Goal: Communication & Community: Answer question/provide support

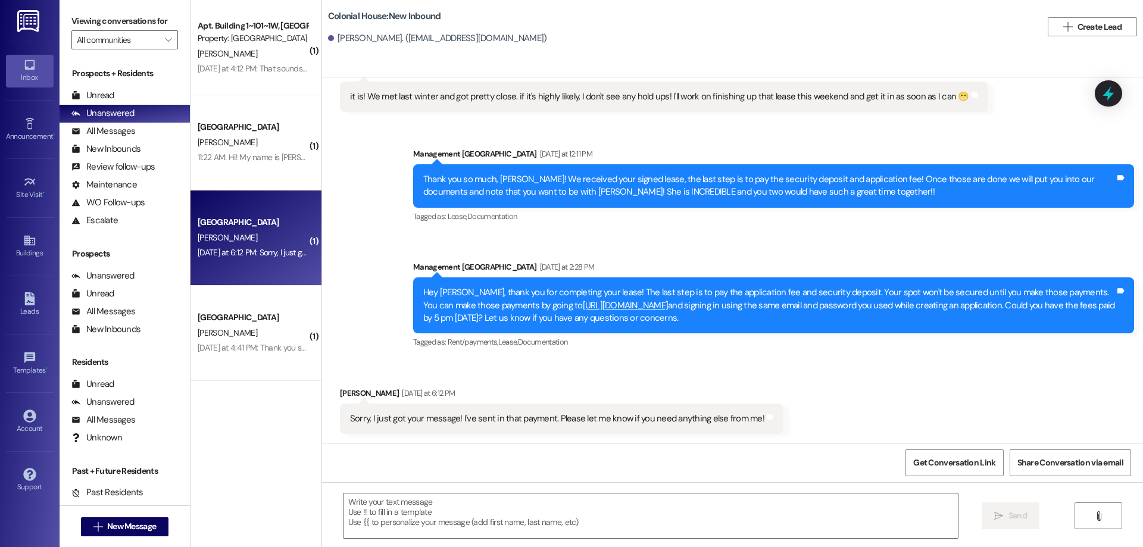
scroll to position [674, 0]
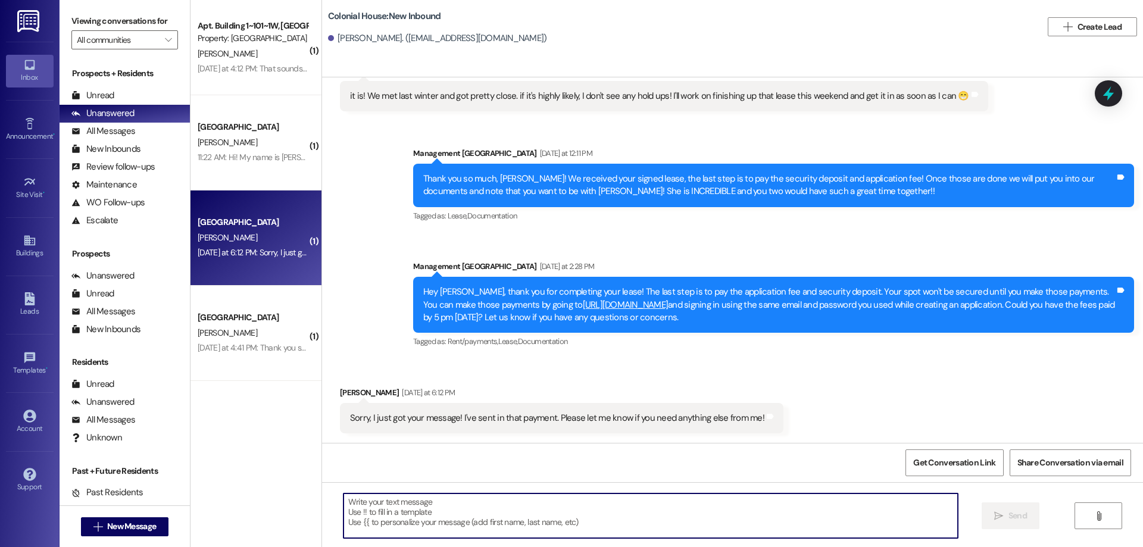
click at [507, 524] on textarea at bounding box center [651, 516] width 615 height 45
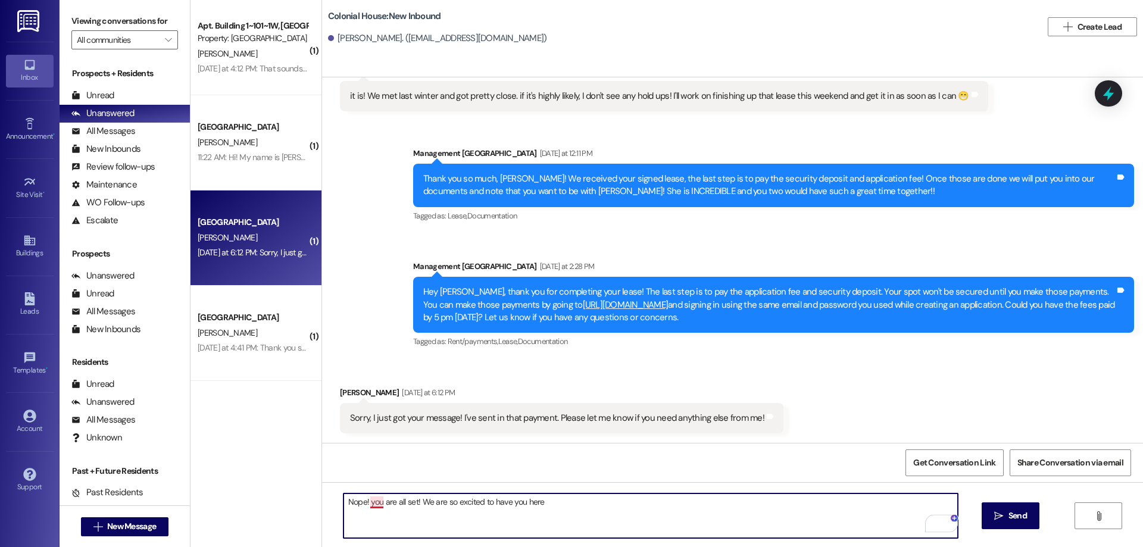
click at [363, 503] on textarea "Nope! you are all set! We are so excited to have you here" at bounding box center [651, 516] width 615 height 45
click at [572, 511] on textarea "Nope! You are all set! We are so excited to have you here" at bounding box center [651, 516] width 615 height 45
drag, startPoint x: 579, startPoint y: 509, endPoint x: 170, endPoint y: 524, distance: 408.8
click at [170, 524] on div "Viewing conversations for All communities  Prospects + Residents Unread (0) Un…" at bounding box center [602, 273] width 1084 height 547
click at [398, 528] on textarea "Nope! You are all set! We are so excited to have you here!!!" at bounding box center [651, 516] width 615 height 45
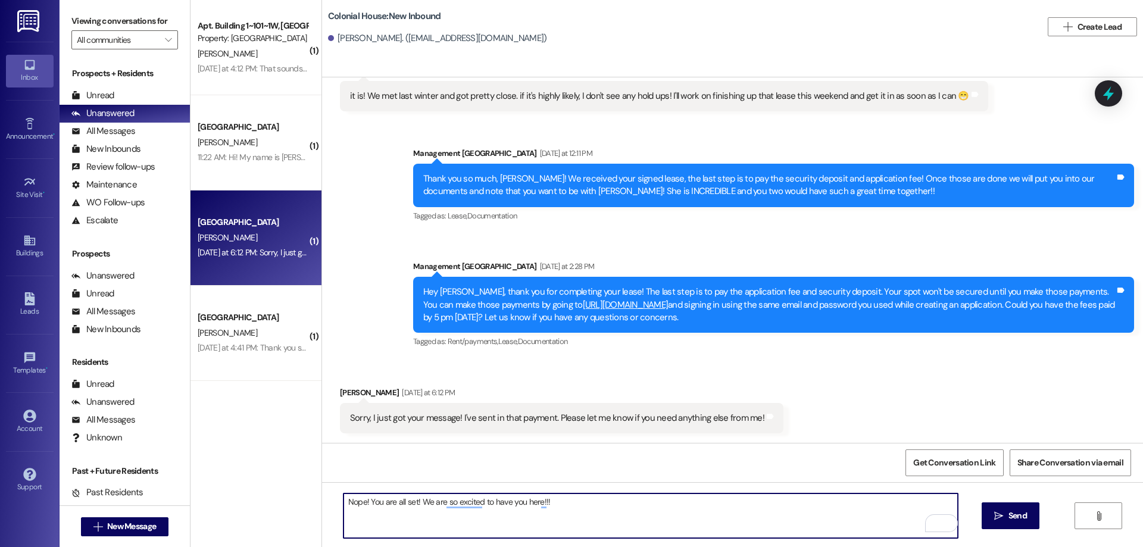
click at [348, 507] on textarea "Nope! You are all set! We are so excited to have you here!!!" at bounding box center [651, 516] width 615 height 45
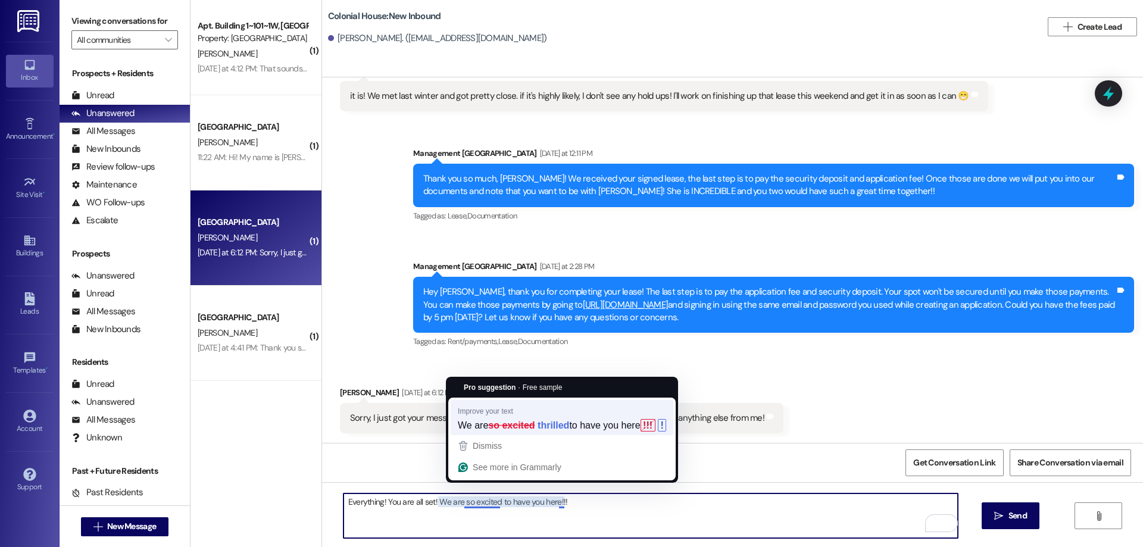
type textarea "Everything! You are all set! We are so excited to have you here!!!"
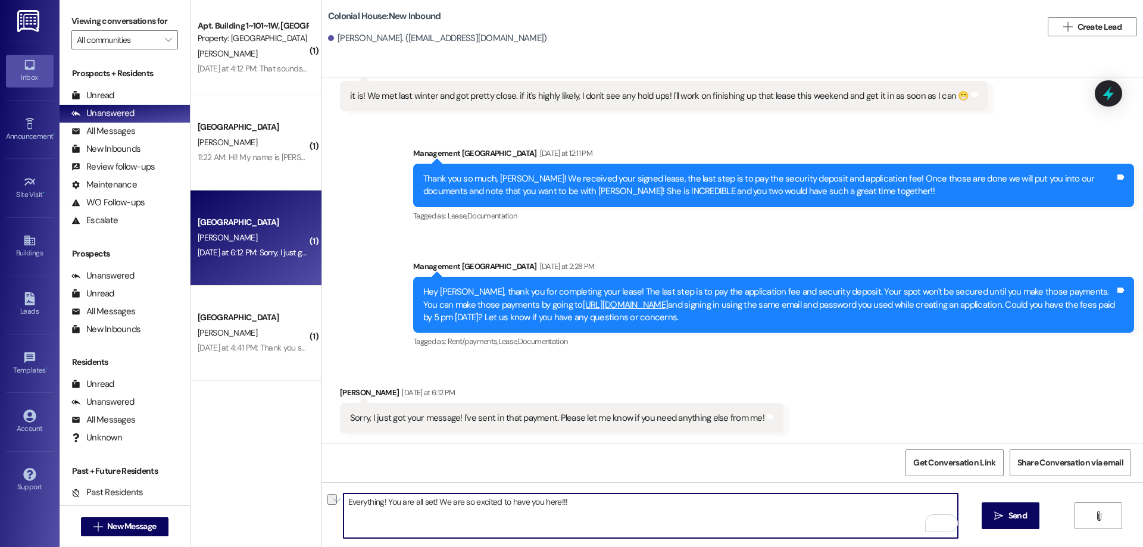
drag, startPoint x: 588, startPoint y: 508, endPoint x: 299, endPoint y: 498, distance: 289.6
click at [299, 498] on div "( 1 ) Apt. Building 1~101~1W, Building 1 Colonial House Property: Colonial Hous…" at bounding box center [667, 273] width 953 height 547
click at [548, 514] on textarea "Everything! You are all set! We are so excited to have you here!!!" at bounding box center [651, 516] width 615 height 45
click at [575, 506] on textarea "Everything! You are all set! We are so excited to have you here!!!" at bounding box center [651, 516] width 615 height 45
drag, startPoint x: 575, startPoint y: 506, endPoint x: 244, endPoint y: 496, distance: 331.8
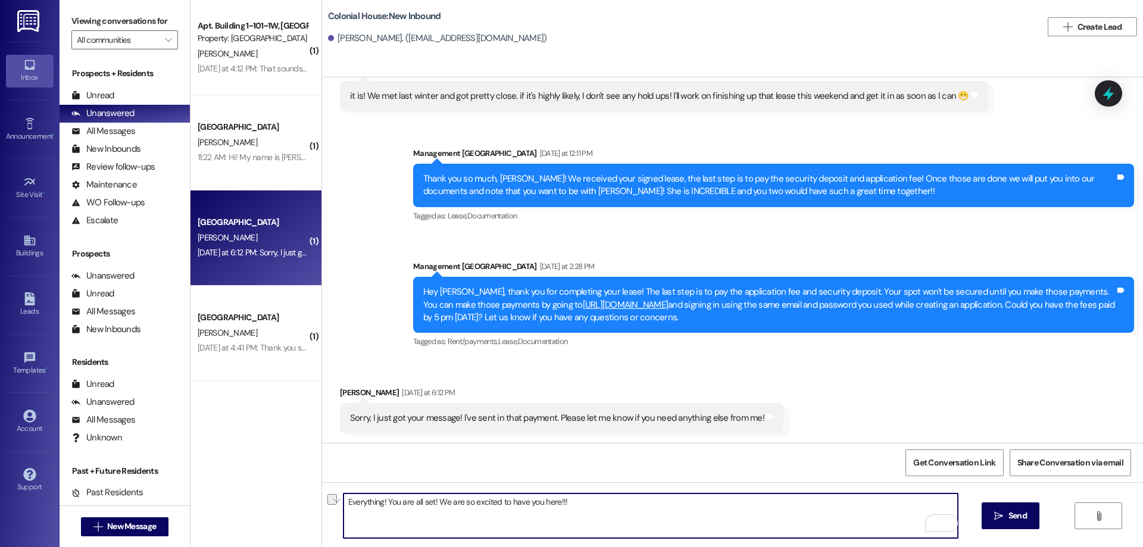
click at [244, 496] on div "( 1 ) Apt. Building 1~101~1W, Building 1 Colonial House Property: Colonial Hous…" at bounding box center [667, 273] width 953 height 547
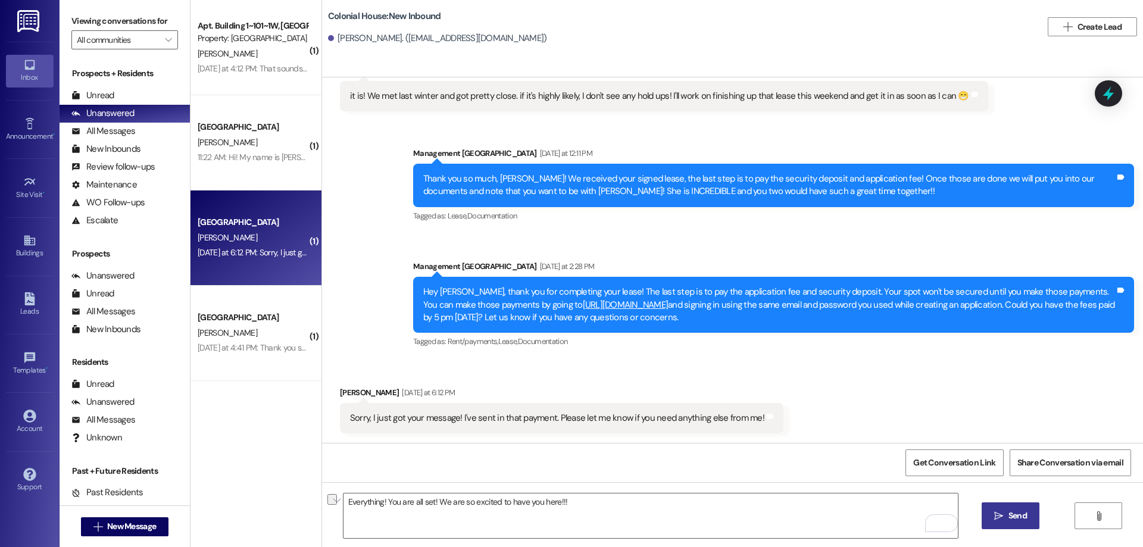
click at [1024, 516] on span "Send" at bounding box center [1018, 516] width 18 height 13
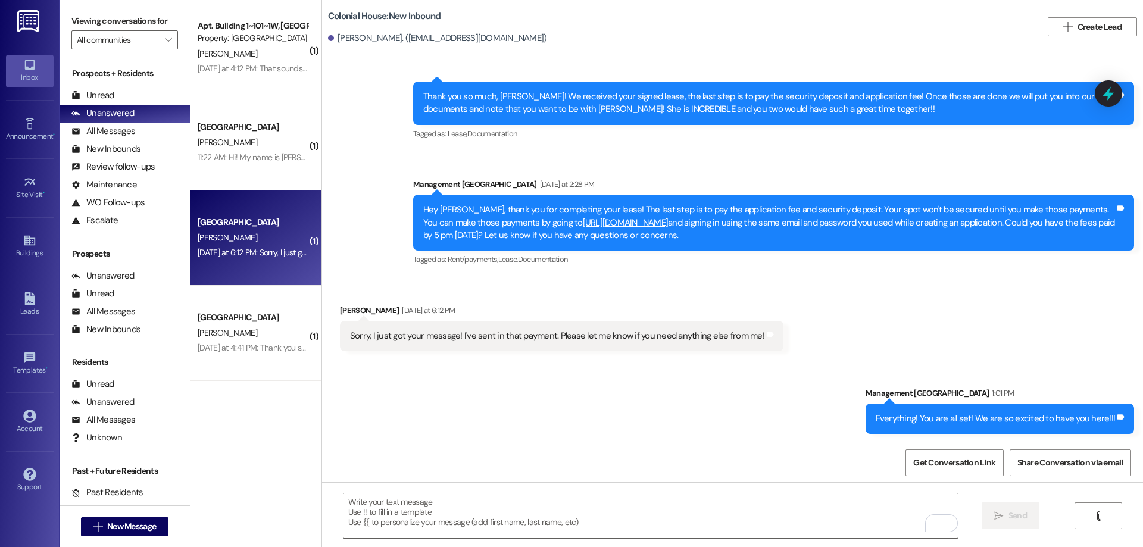
scroll to position [757, 0]
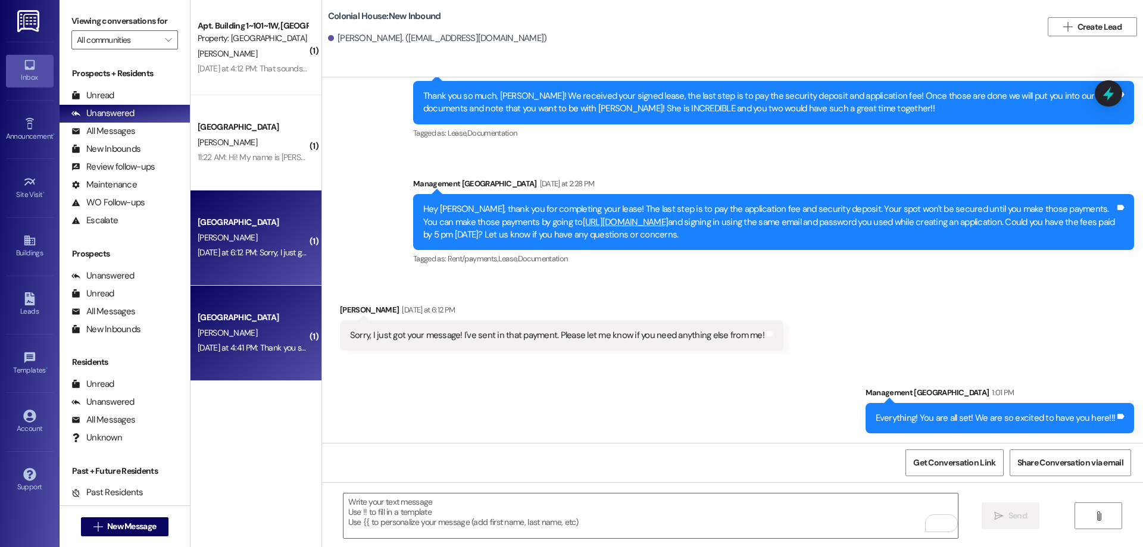
click at [266, 338] on div "K. Lindsay" at bounding box center [253, 333] width 113 height 15
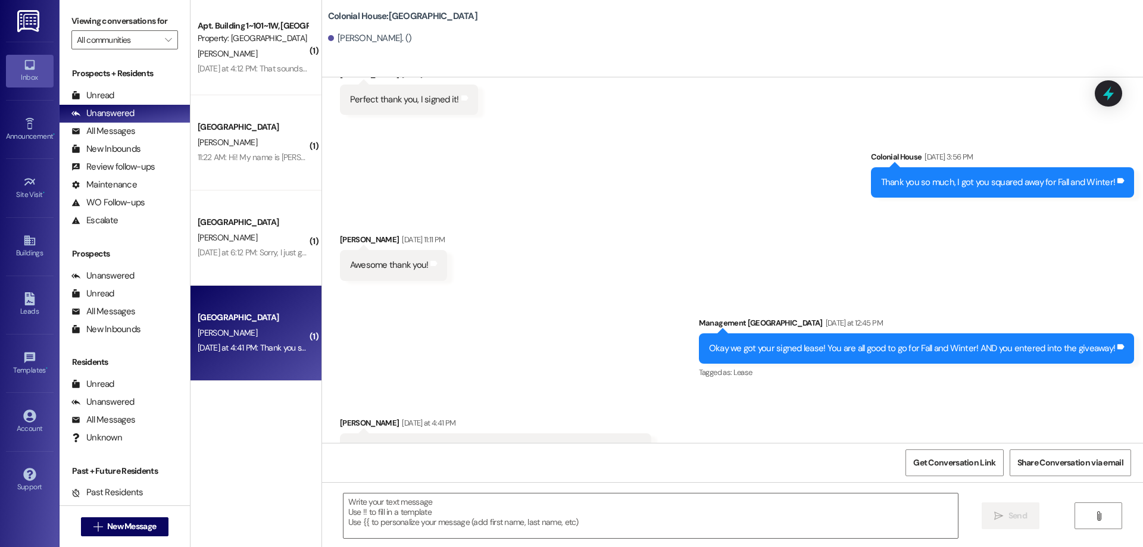
scroll to position [5091, 0]
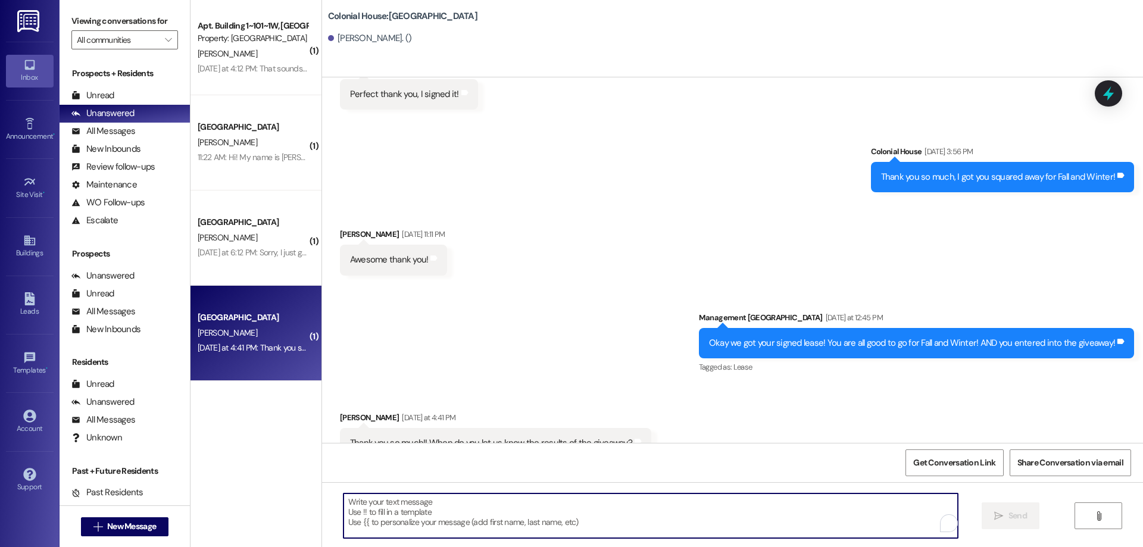
click at [662, 505] on textarea "To enrich screen reader interactions, please activate Accessibility in Grammarl…" at bounding box center [651, 516] width 615 height 45
click at [408, 505] on textarea "It closes on septemver" at bounding box center [651, 516] width 615 height 45
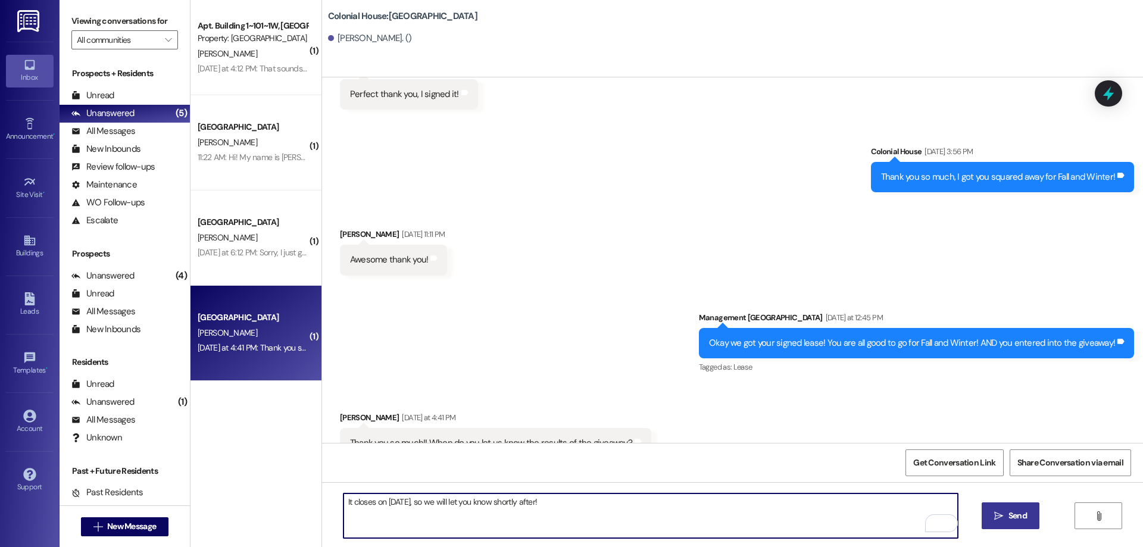
type textarea "It closes on September 6th, so we will let you know shortly after!"
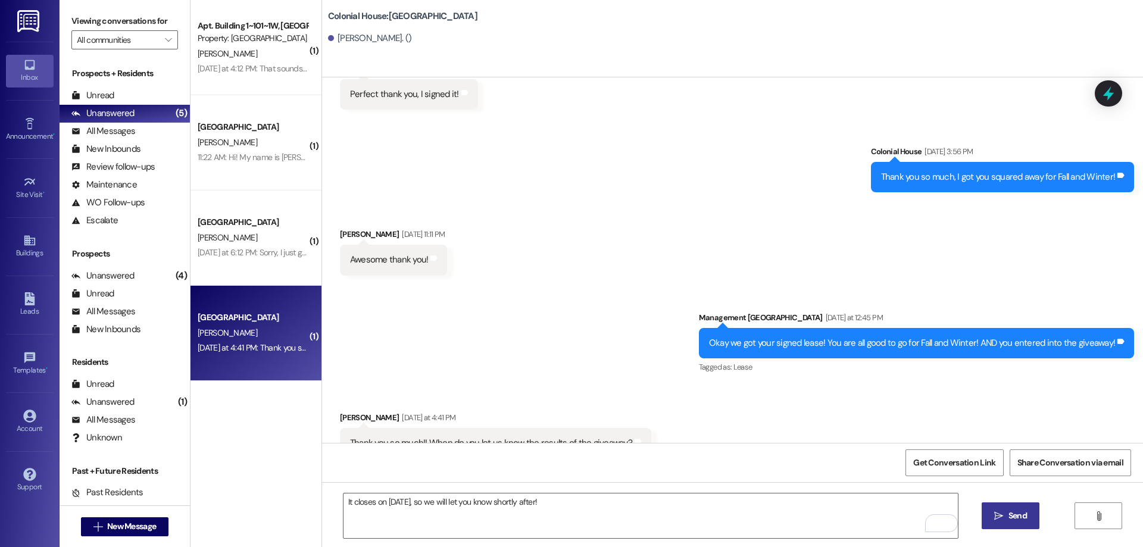
click at [1018, 523] on button " Send" at bounding box center [1011, 516] width 58 height 27
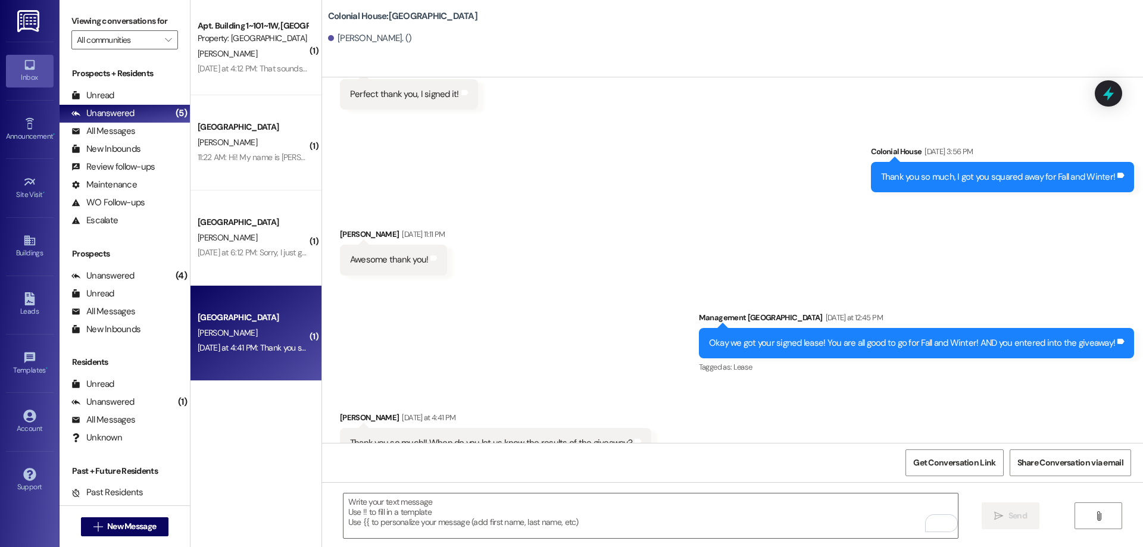
scroll to position [5174, 0]
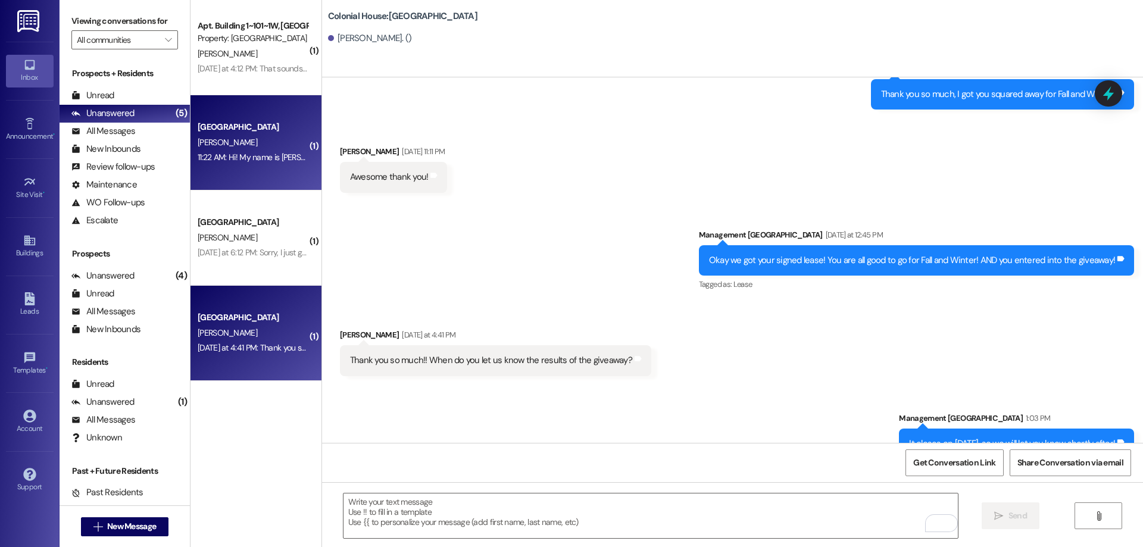
click at [277, 135] on div "E. Mathews" at bounding box center [253, 142] width 113 height 15
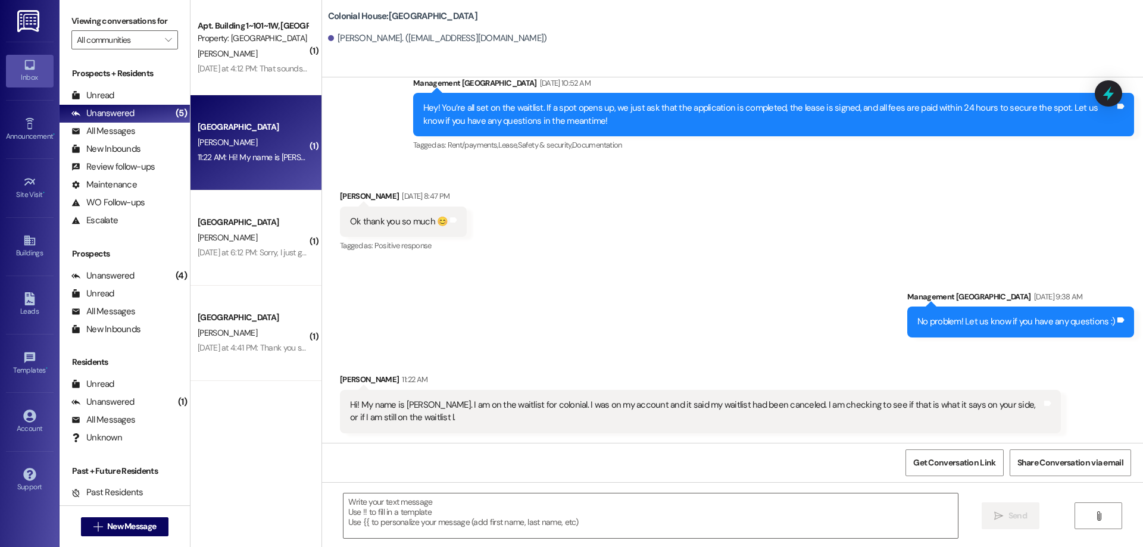
scroll to position [831, 0]
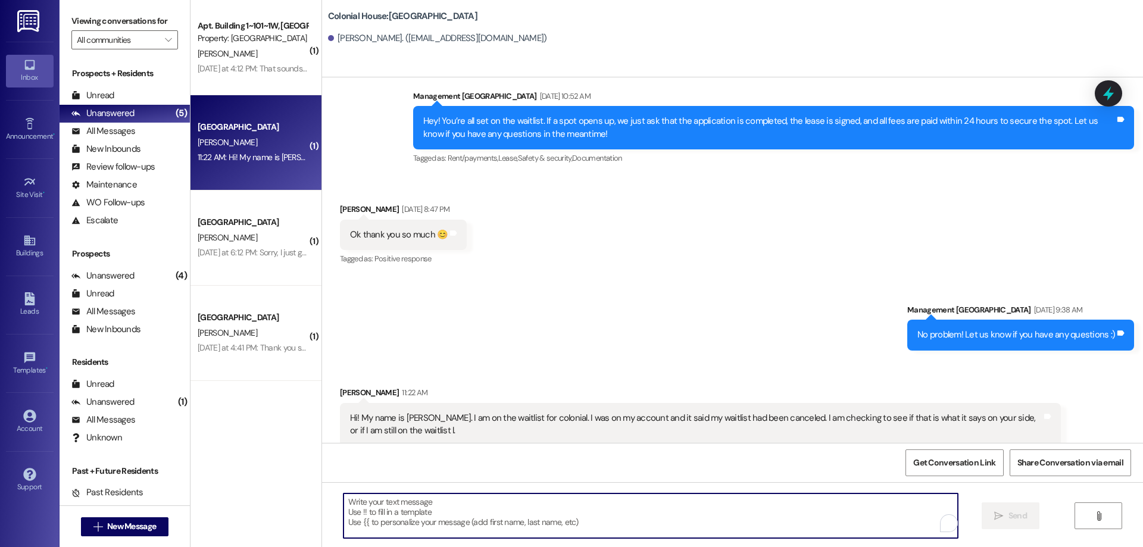
click at [487, 522] on textarea "To enrich screen reader interactions, please activate Accessibility in Grammarl…" at bounding box center [651, 516] width 615 height 45
click at [542, 522] on textarea "To enrich screen reader interactions, please activate Accessibility in Grammarl…" at bounding box center [651, 516] width 615 height 45
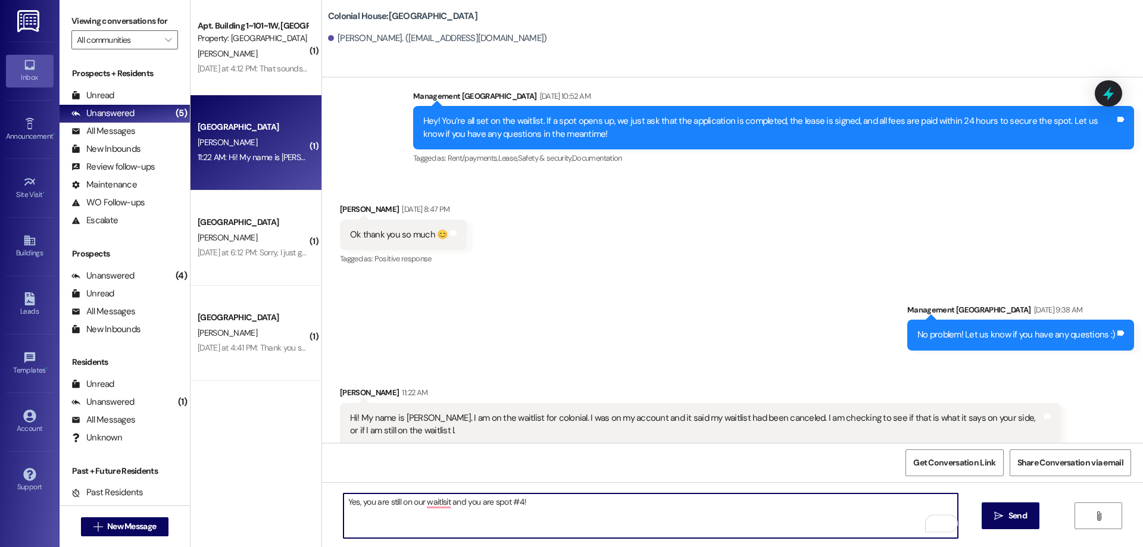
click at [435, 505] on textarea "Yes, you are still on our waitlsit and you are spot #4!" at bounding box center [651, 516] width 615 height 45
click at [436, 504] on textarea "Yes, you are still on our waitlsit and you are spot #4!" at bounding box center [651, 516] width 615 height 45
type textarea "Yes, you are still on our waitlist and you are spot #4!"
click at [1009, 510] on span "Send" at bounding box center [1018, 516] width 18 height 13
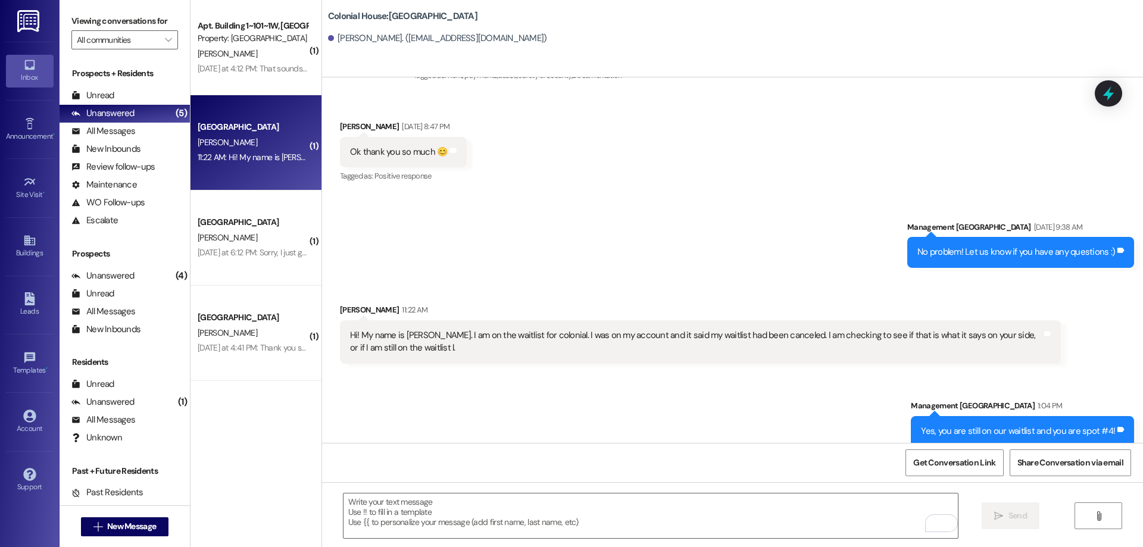
scroll to position [915, 0]
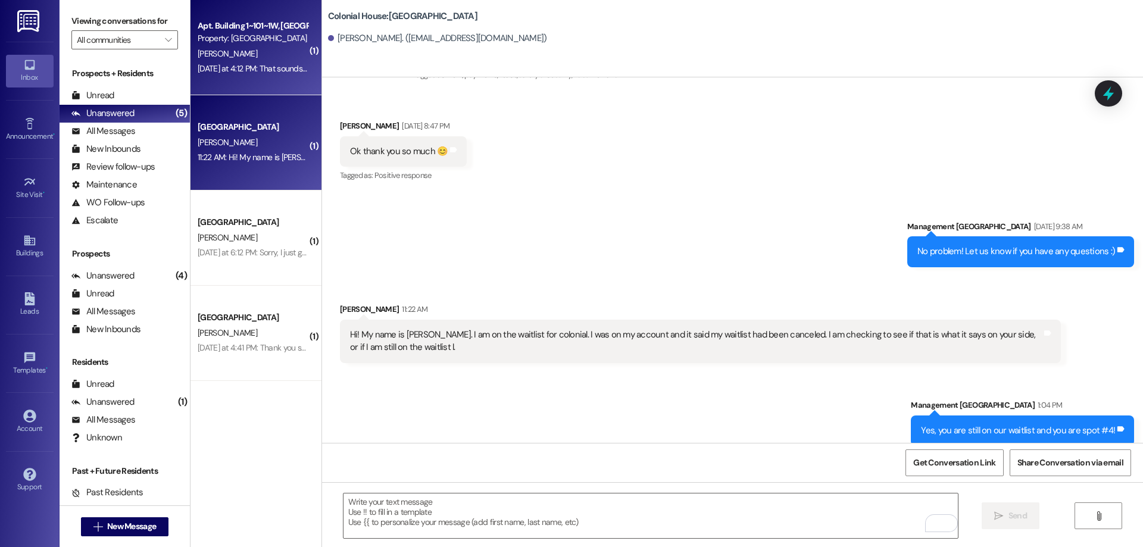
click at [254, 76] on div "Yesterday at 4:12 PM: That sounds great, thank you! Yesterday at 4:12 PM: That …" at bounding box center [253, 68] width 113 height 15
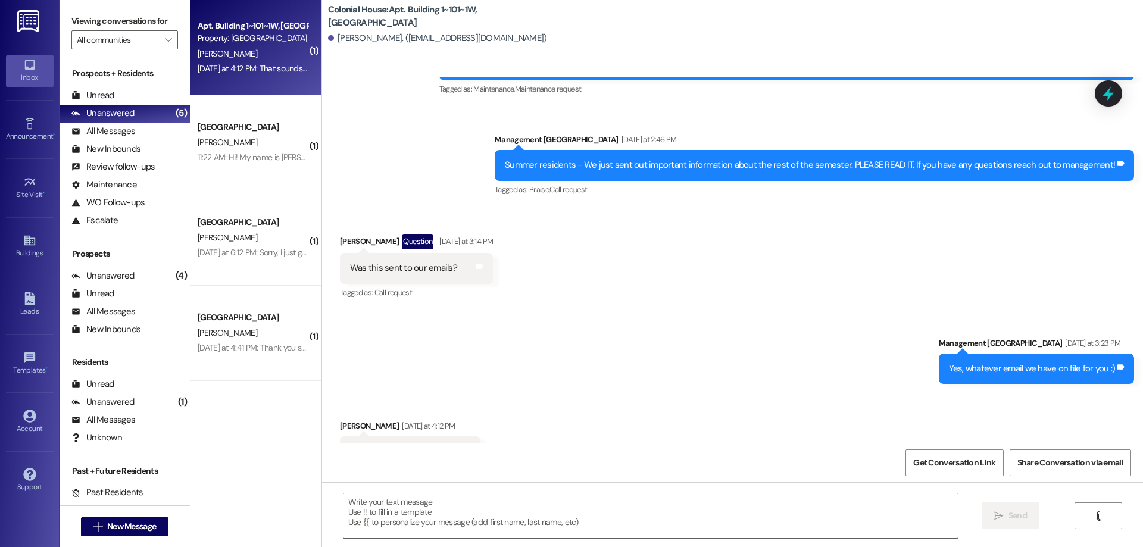
scroll to position [57463, 0]
click at [651, 518] on textarea at bounding box center [651, 516] width 615 height 45
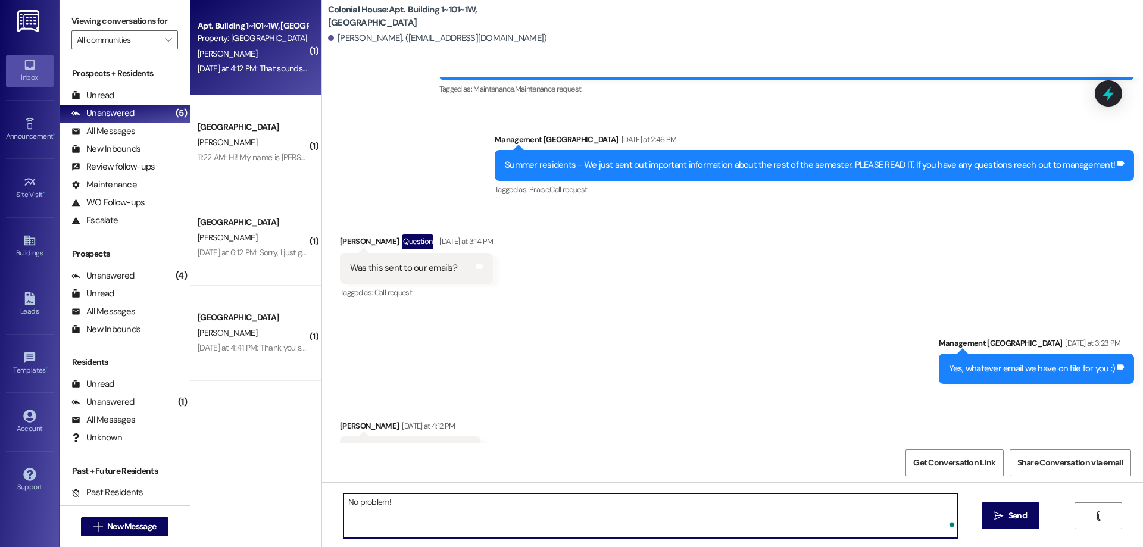
type textarea "No problem!"
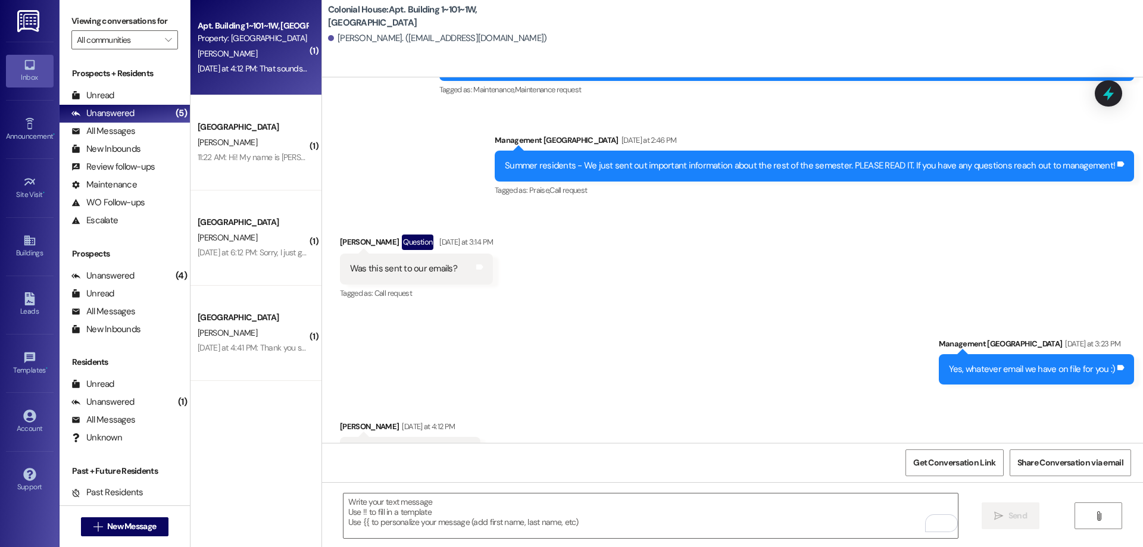
scroll to position [57547, 0]
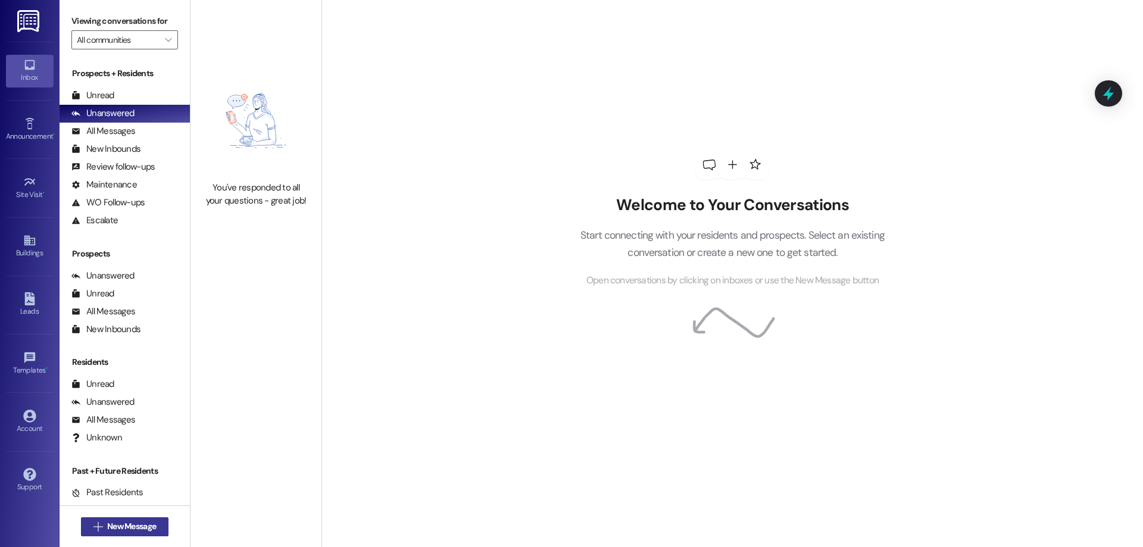
click at [137, 523] on span "New Message" at bounding box center [131, 526] width 49 height 13
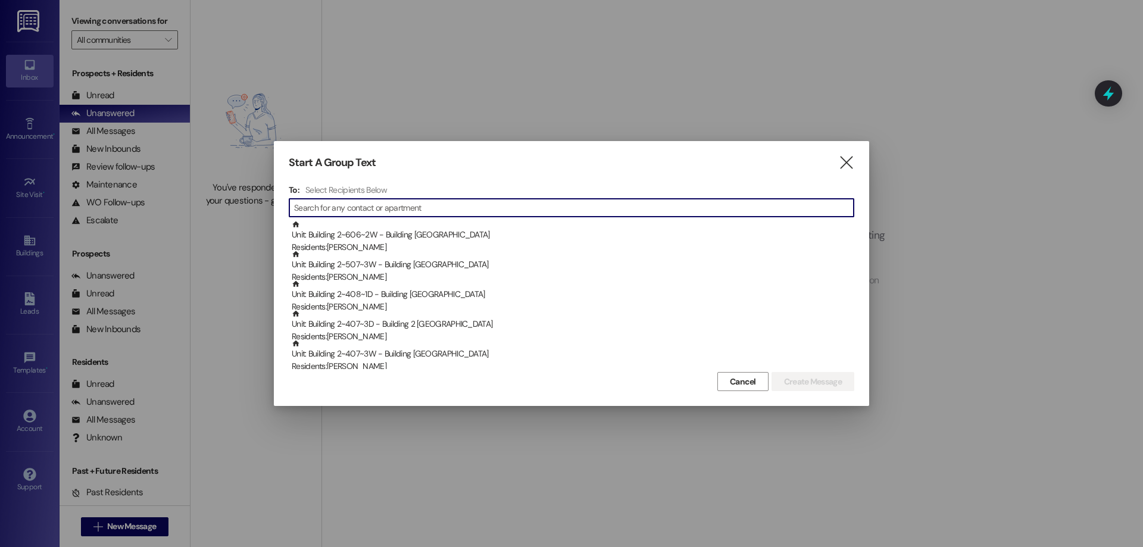
click at [496, 205] on input at bounding box center [574, 207] width 560 height 17
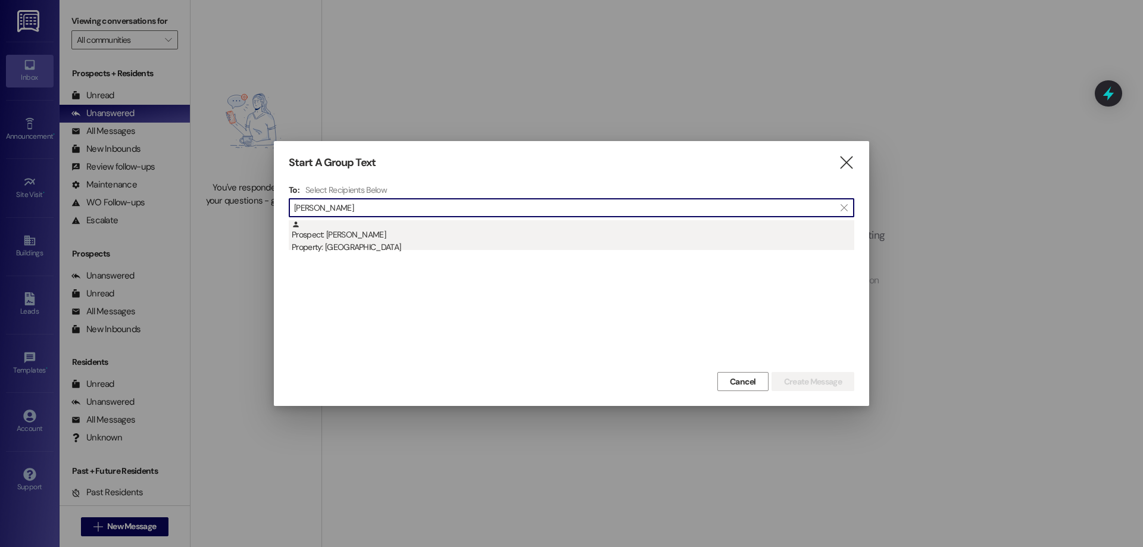
type input "[PERSON_NAME]"
click at [461, 242] on div "Property: [GEOGRAPHIC_DATA]" at bounding box center [573, 247] width 563 height 13
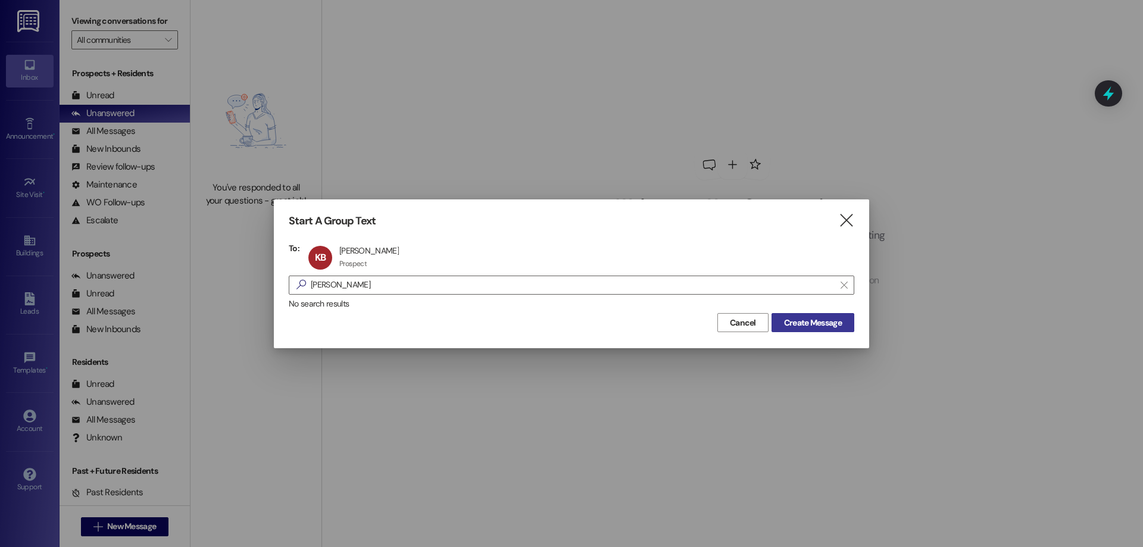
click at [828, 324] on span "Create Message" at bounding box center [813, 323] width 58 height 13
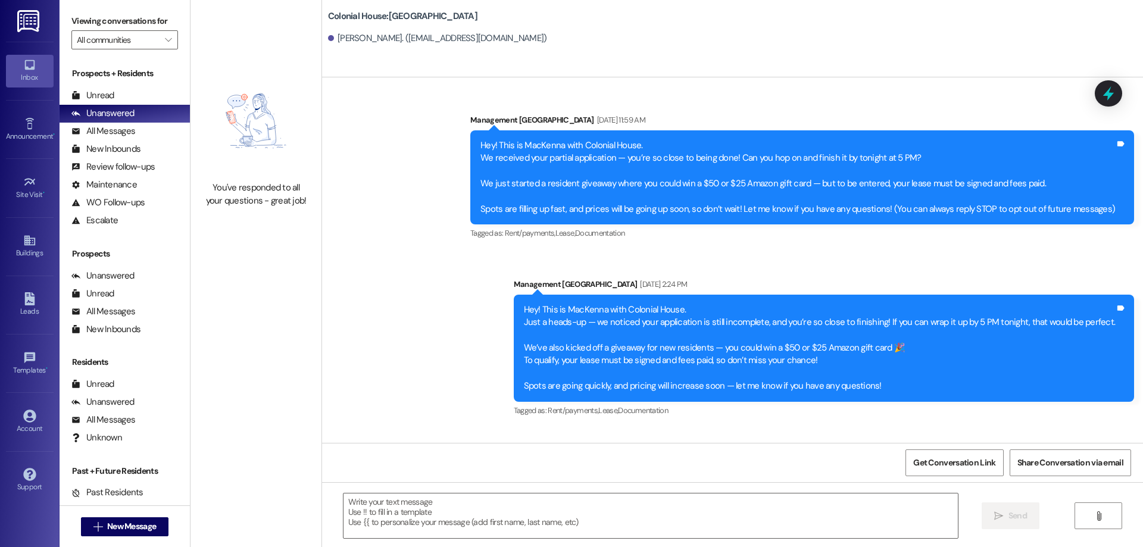
scroll to position [225, 0]
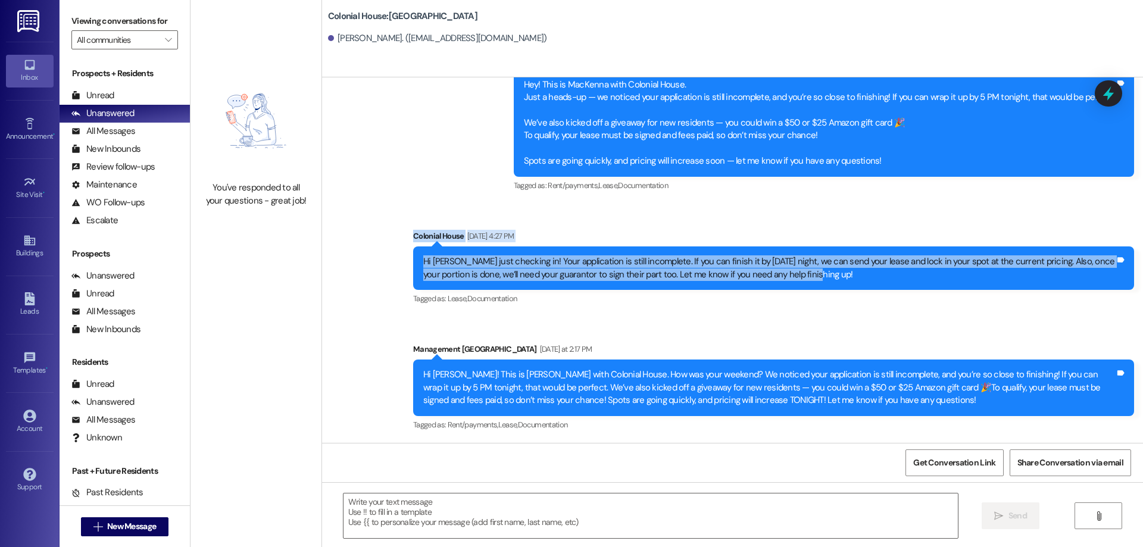
drag, startPoint x: 853, startPoint y: 274, endPoint x: 885, endPoint y: 263, distance: 33.9
click at [881, 276] on div "Sent via SMS Management Colonial House Aug 05, 2025 at 11:59 AM Hey! This is Ma…" at bounding box center [732, 152] width 821 height 581
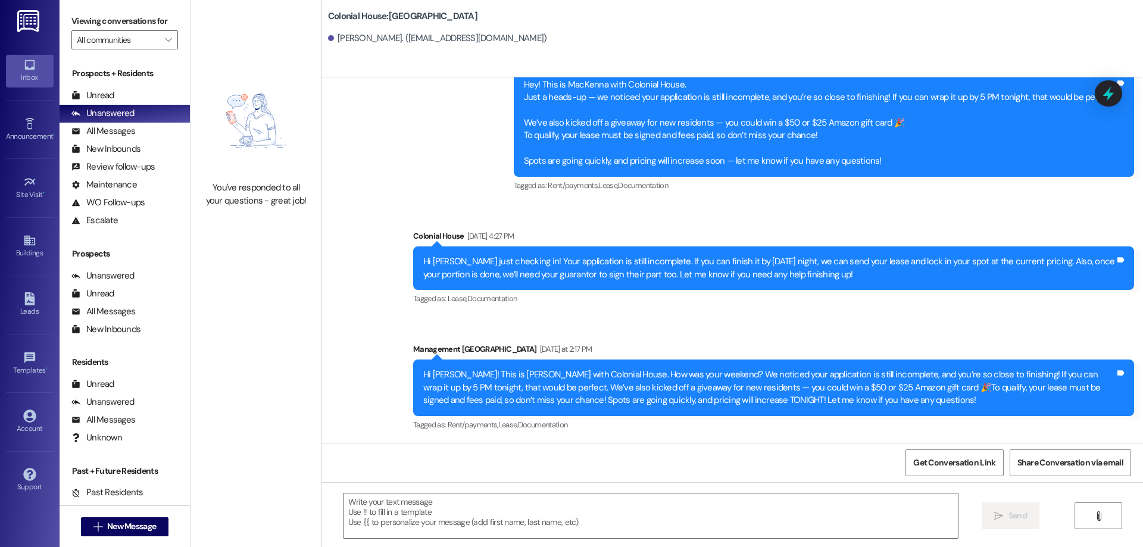
click at [482, 137] on div "Sent via SMS Management Colonial House Aug 05, 2025 at 11:59 AM Hey! This is Ma…" at bounding box center [732, 152] width 821 height 581
click at [141, 527] on span "New Message" at bounding box center [131, 526] width 49 height 13
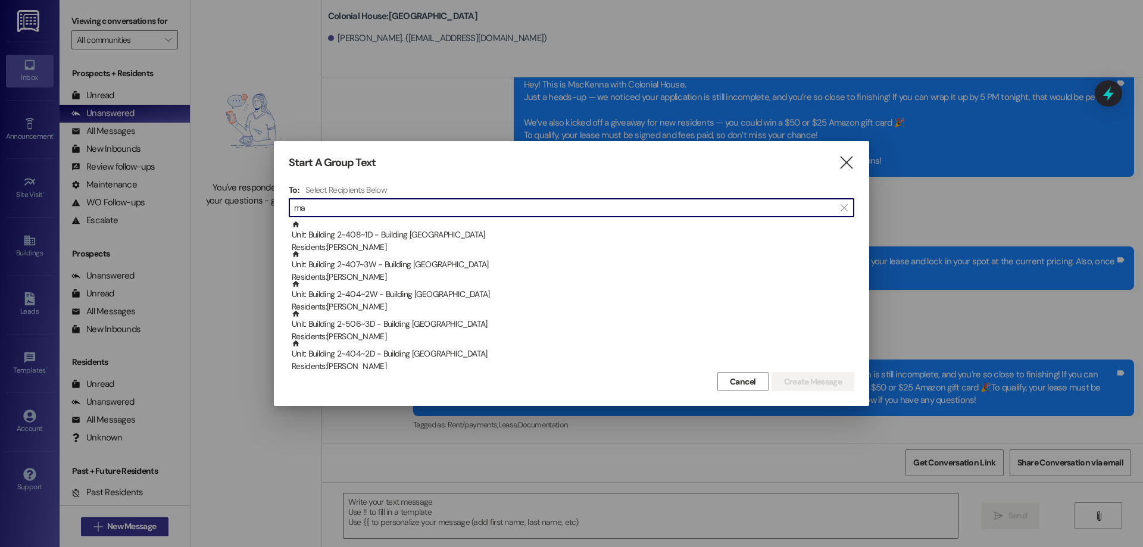
type input "m"
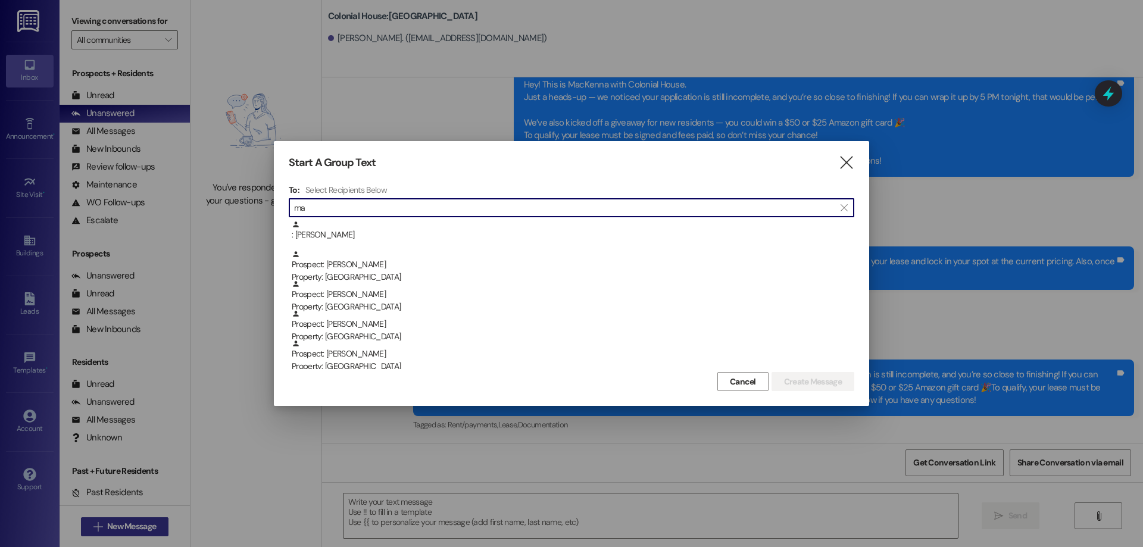
type input "m"
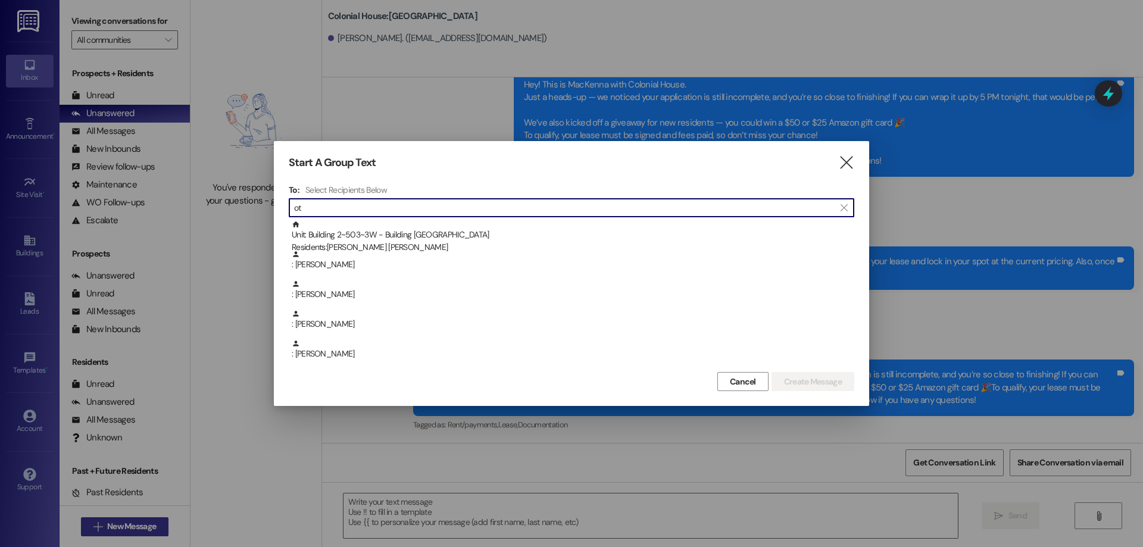
type input "o"
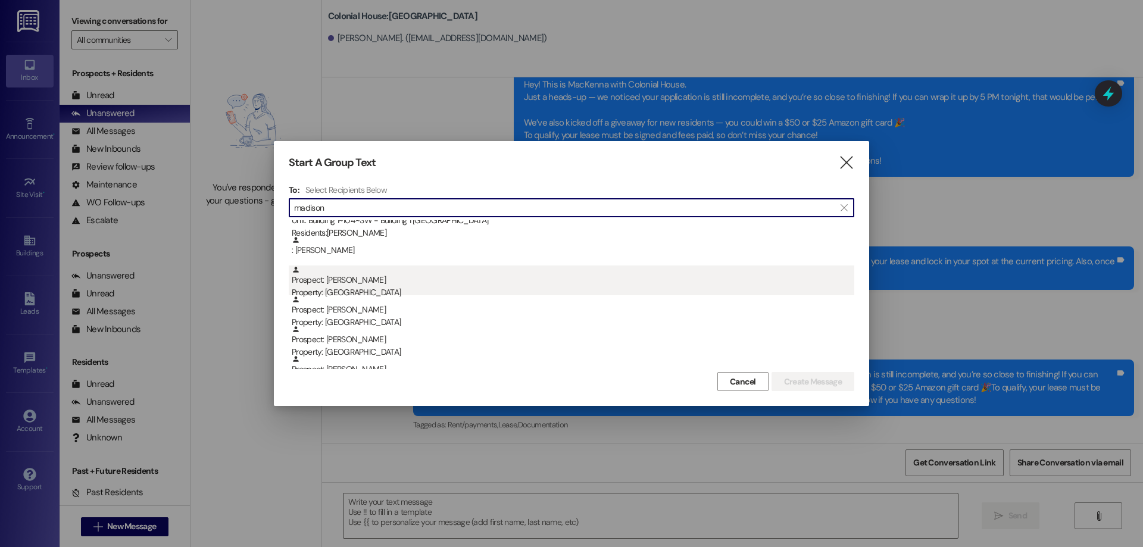
scroll to position [0, 0]
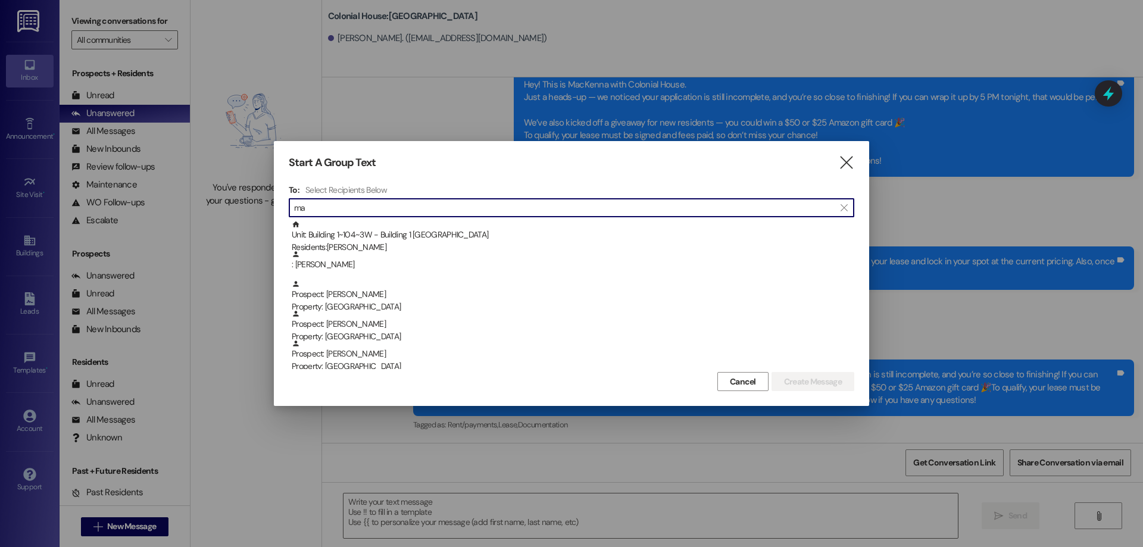
type input "m"
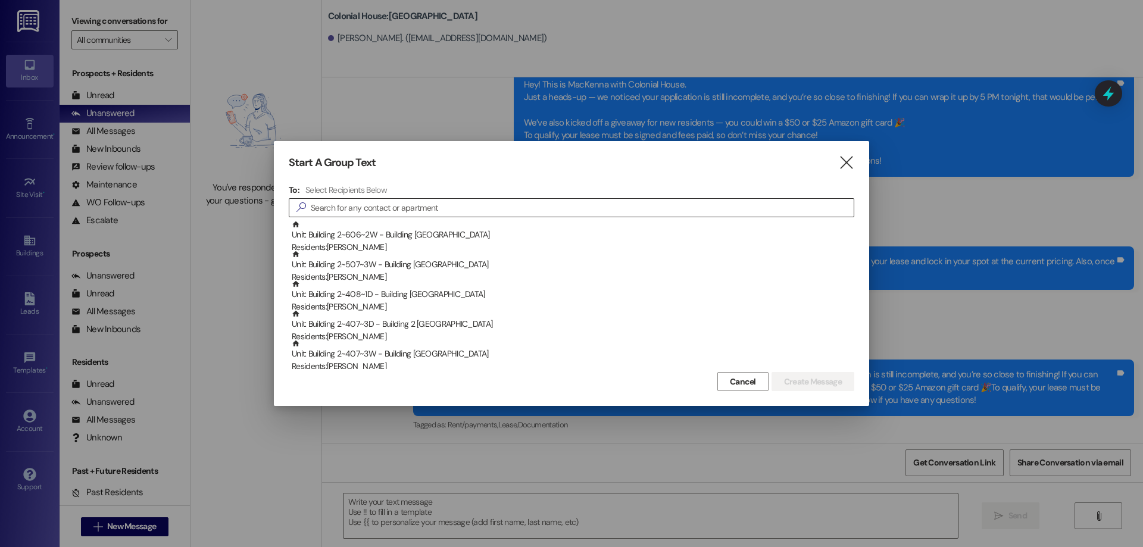
click at [447, 205] on input at bounding box center [582, 207] width 543 height 17
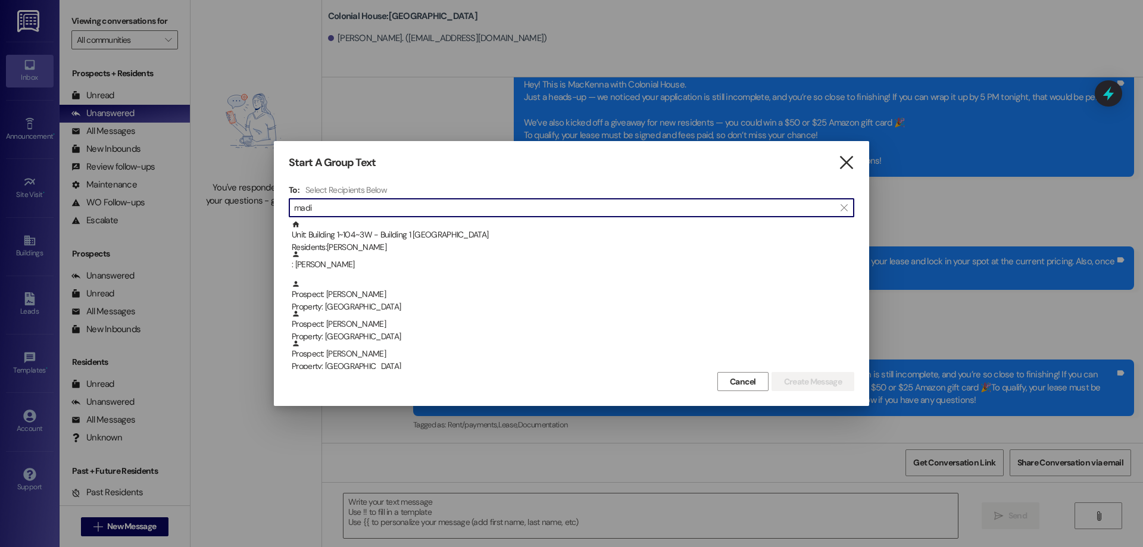
type input "madi"
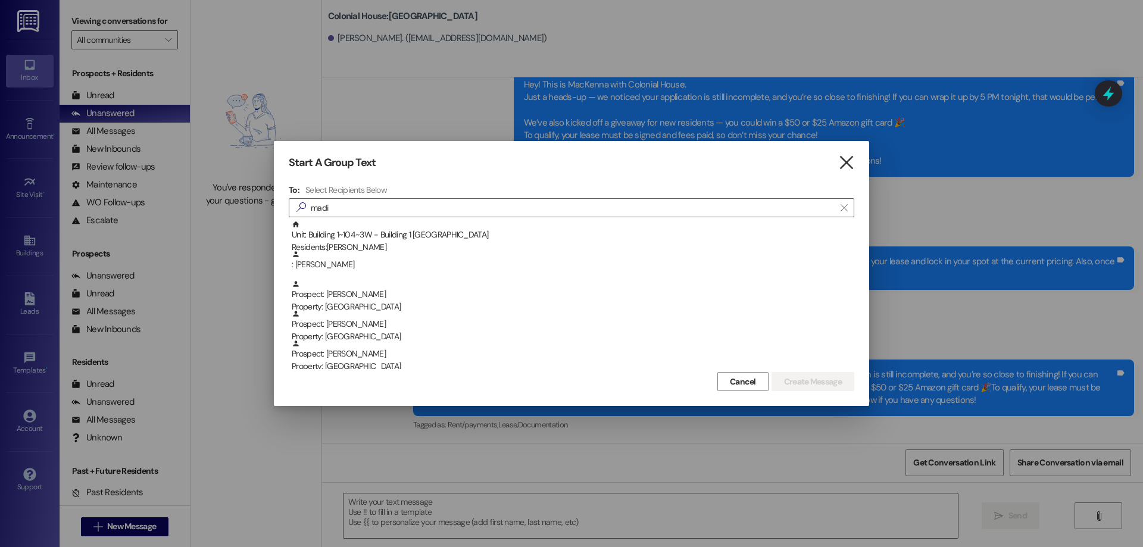
click at [853, 164] on icon "" at bounding box center [846, 163] width 16 height 13
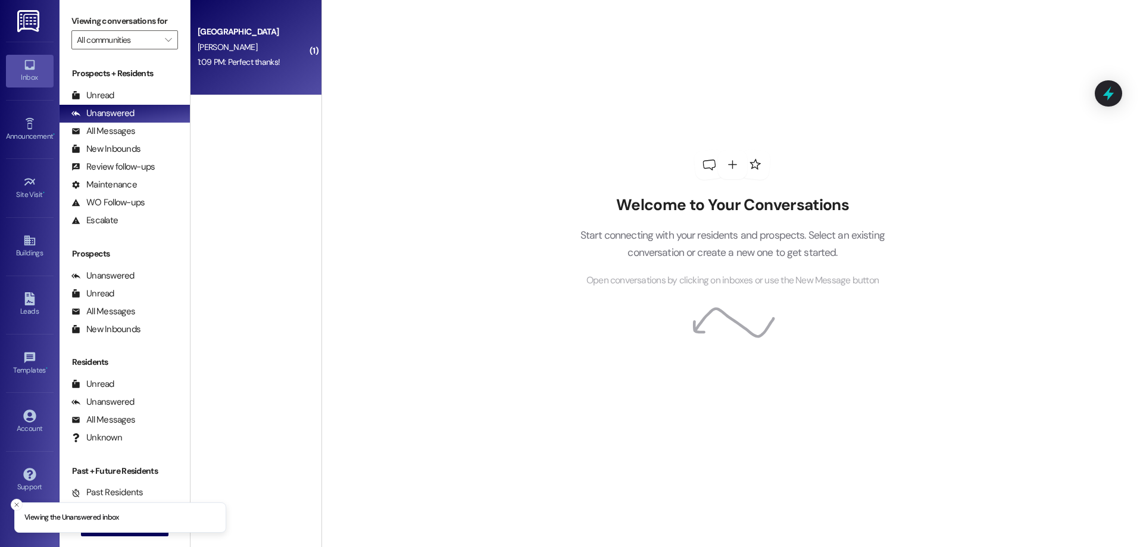
click at [243, 64] on div "1:09 PM: Perfect thanks! 1:09 PM: Perfect thanks!" at bounding box center [239, 62] width 82 height 11
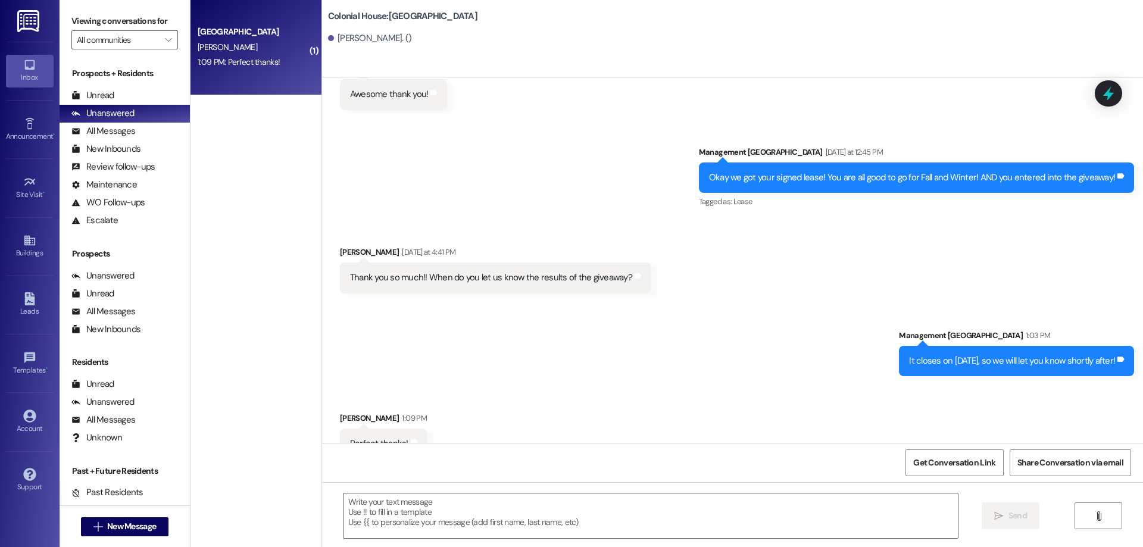
scroll to position [5257, 0]
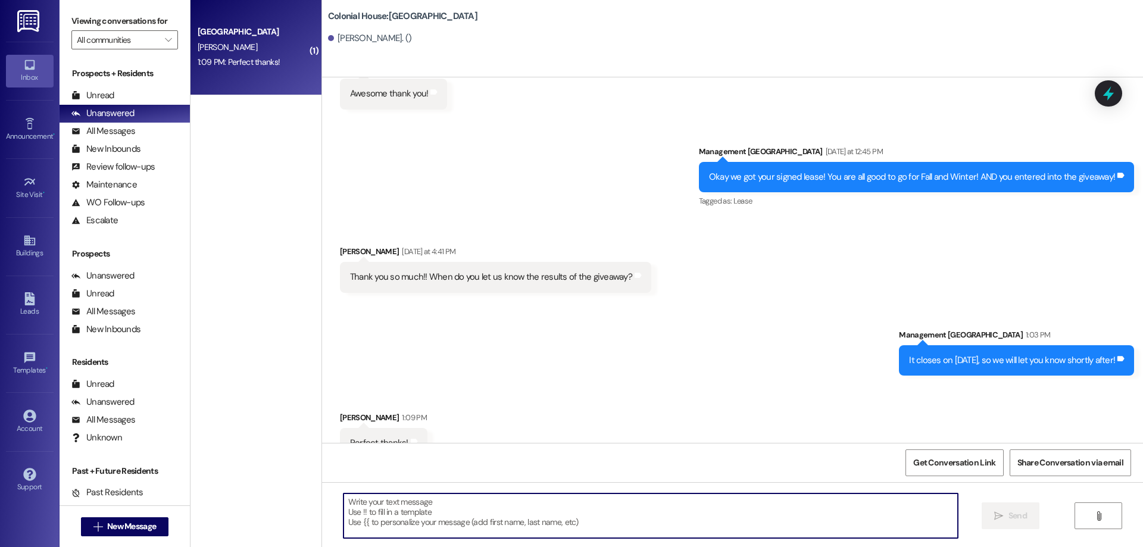
click at [774, 512] on textarea at bounding box center [651, 516] width 615 height 45
type textarea "Of course!"
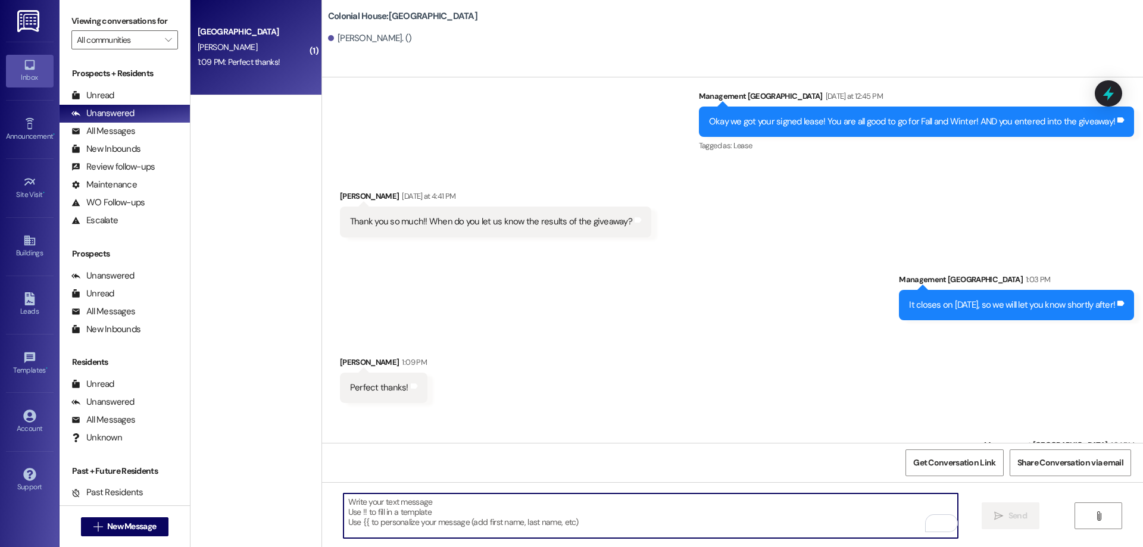
scroll to position [5340, 0]
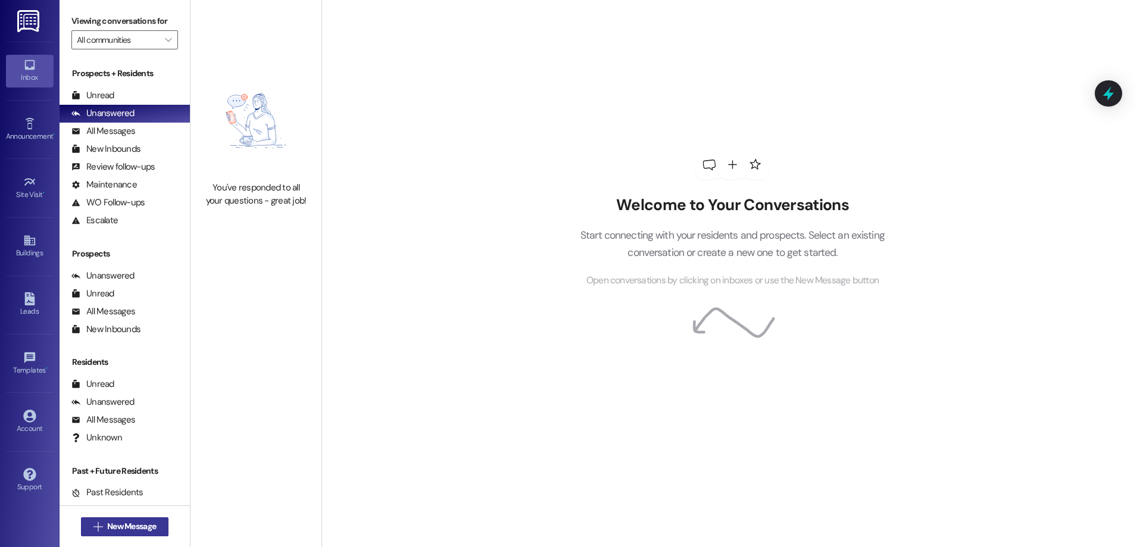
click at [105, 526] on span "New Message" at bounding box center [132, 526] width 54 height 13
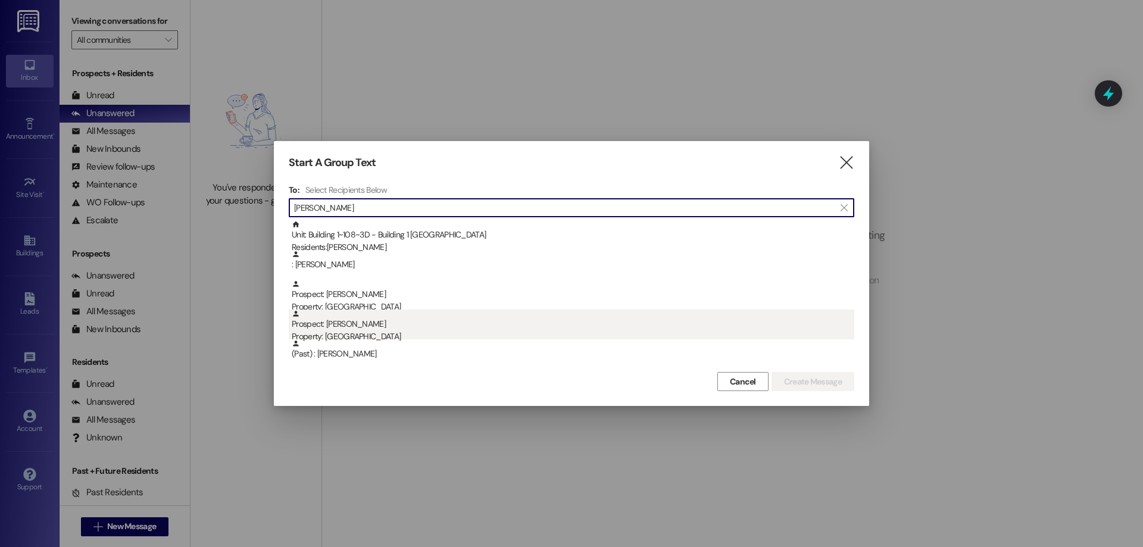
type input "Ashley"
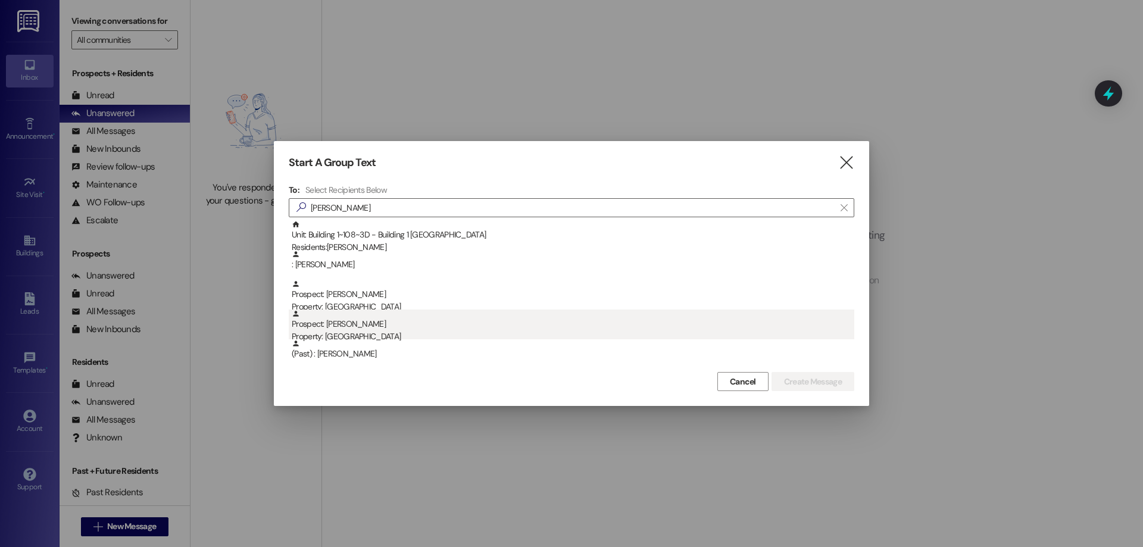
click at [469, 326] on div "Prospect: ashley beck Property: Colonial House" at bounding box center [573, 327] width 563 height 34
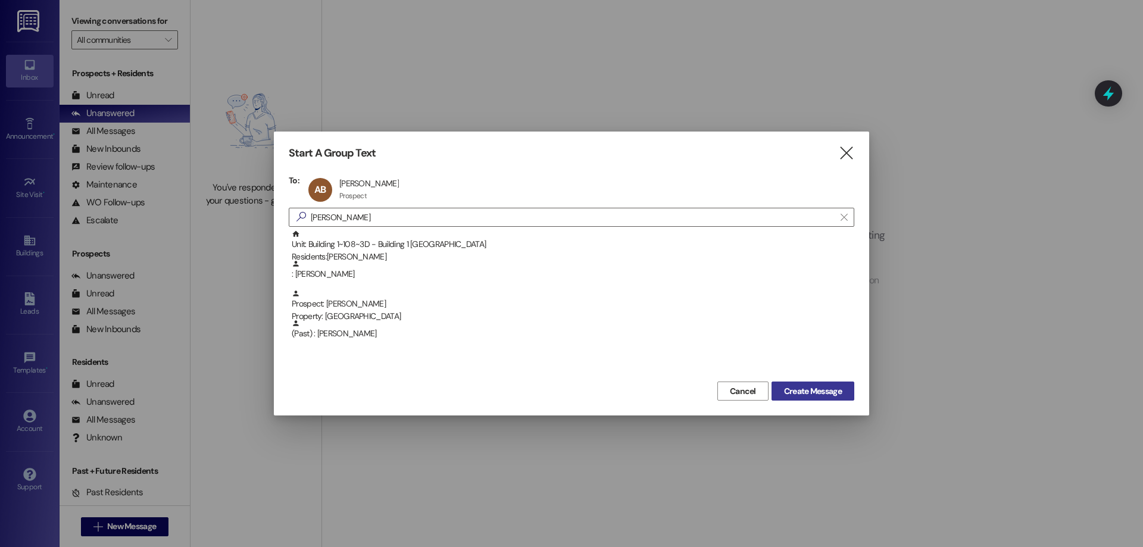
click at [802, 385] on span "Create Message" at bounding box center [813, 391] width 58 height 13
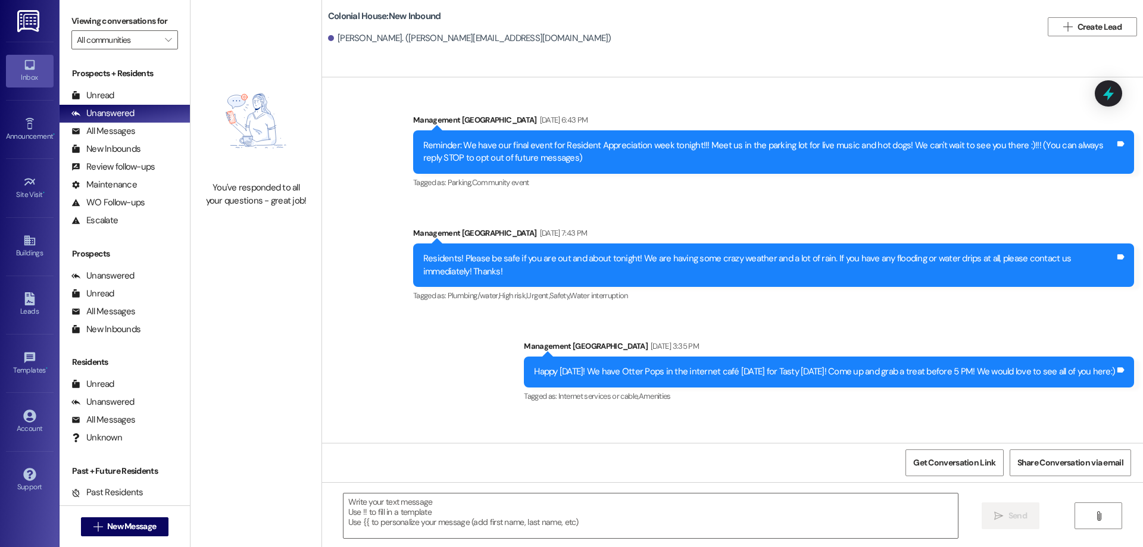
scroll to position [4262, 0]
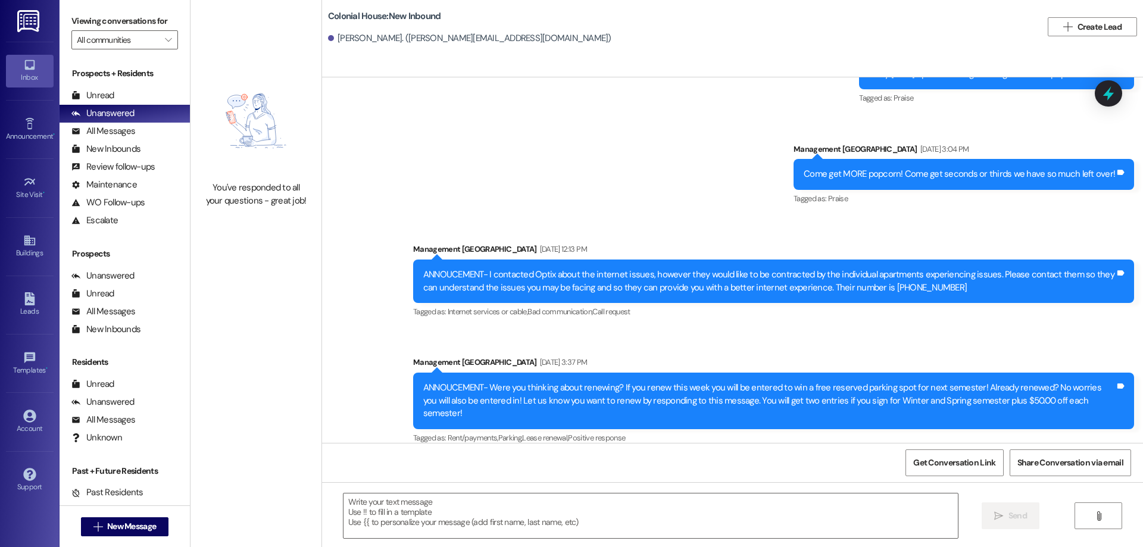
click at [618, 509] on textarea at bounding box center [651, 516] width 615 height 45
click at [614, 516] on textarea at bounding box center [651, 516] width 615 height 45
click at [397, 498] on textarea at bounding box center [651, 516] width 615 height 45
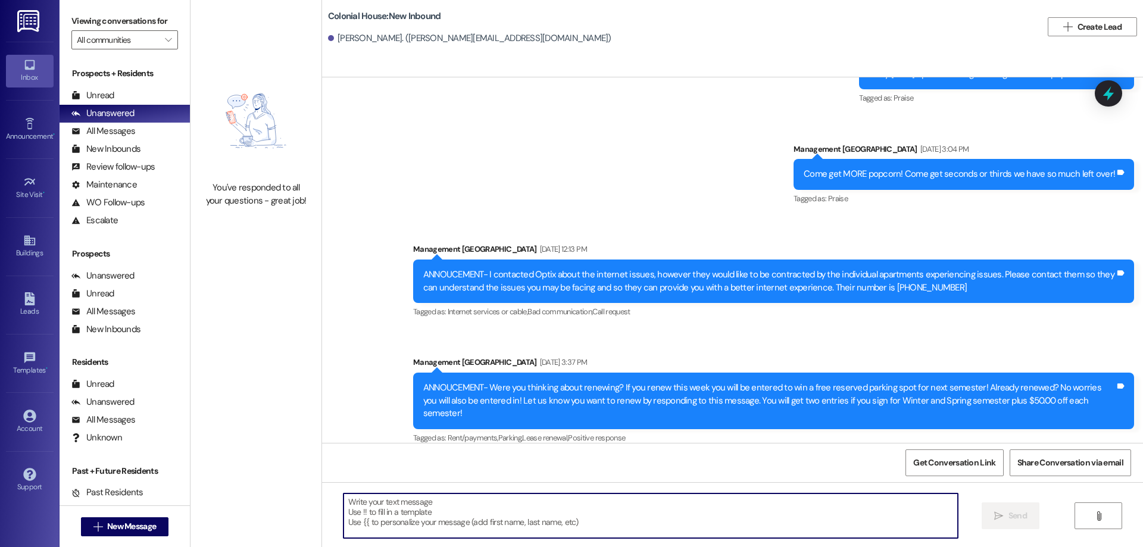
scroll to position [19742, 0]
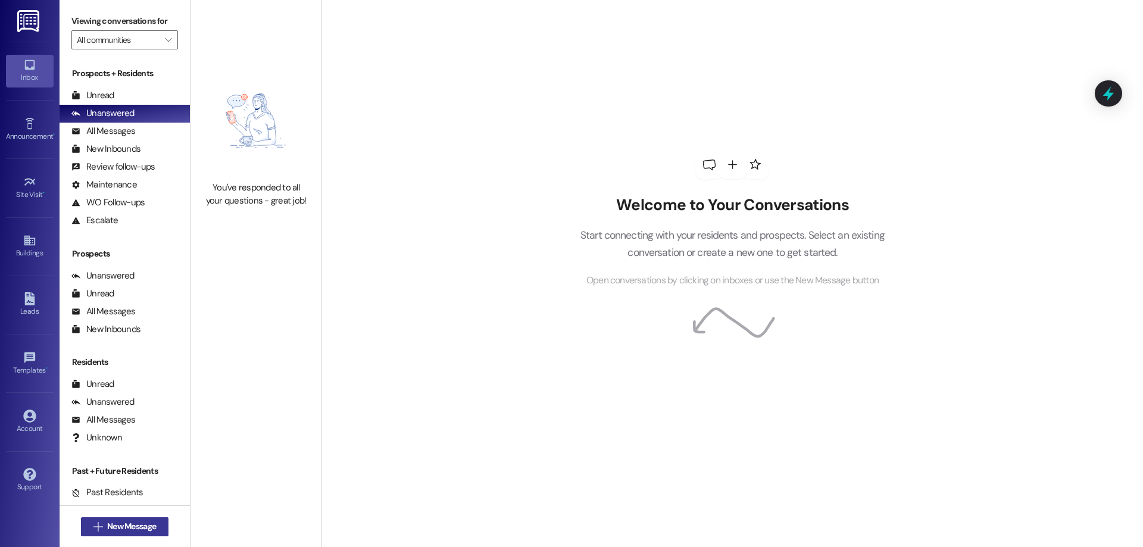
click at [121, 528] on span "New Message" at bounding box center [131, 526] width 49 height 13
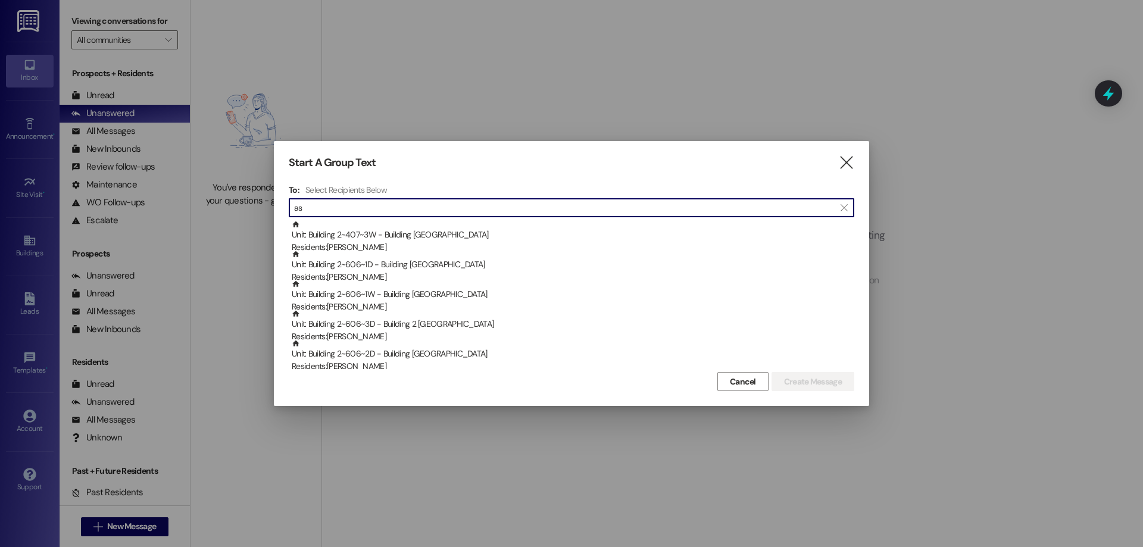
type input "[PERSON_NAME]"
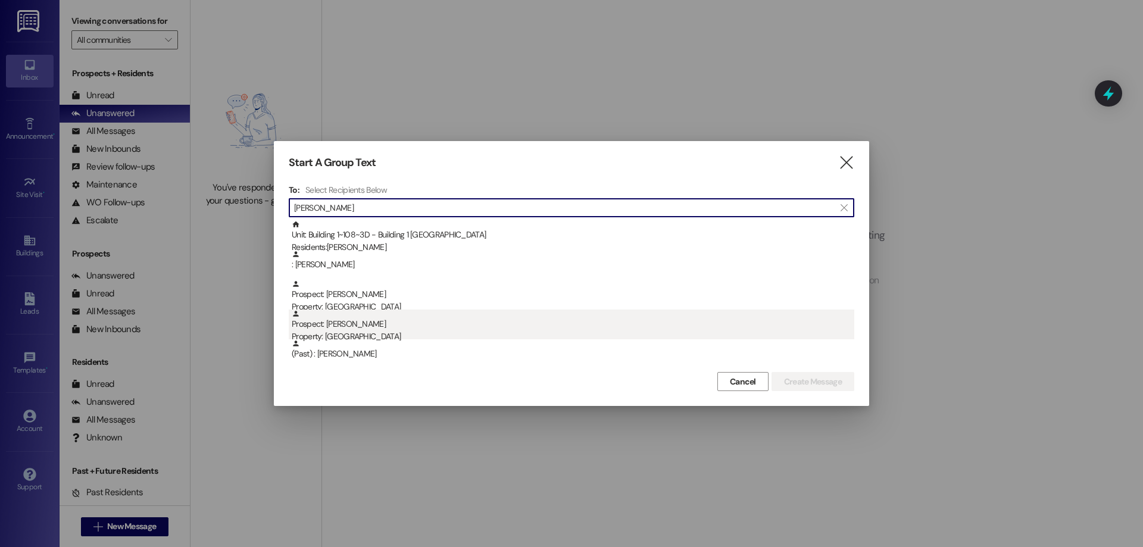
click at [425, 332] on div "Property: [GEOGRAPHIC_DATA]" at bounding box center [573, 336] width 563 height 13
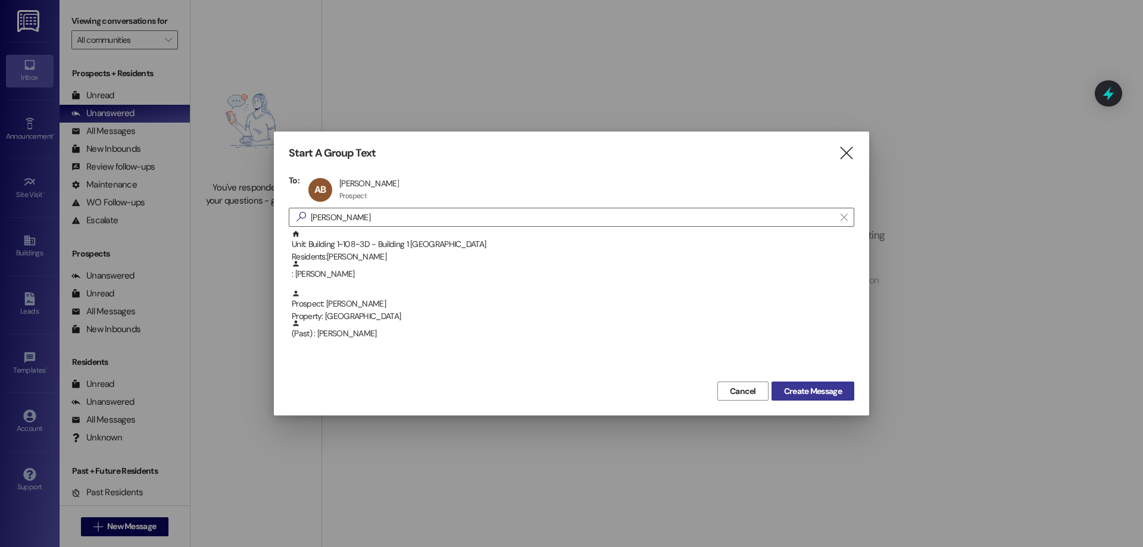
click at [794, 391] on span "Create Message" at bounding box center [813, 391] width 58 height 13
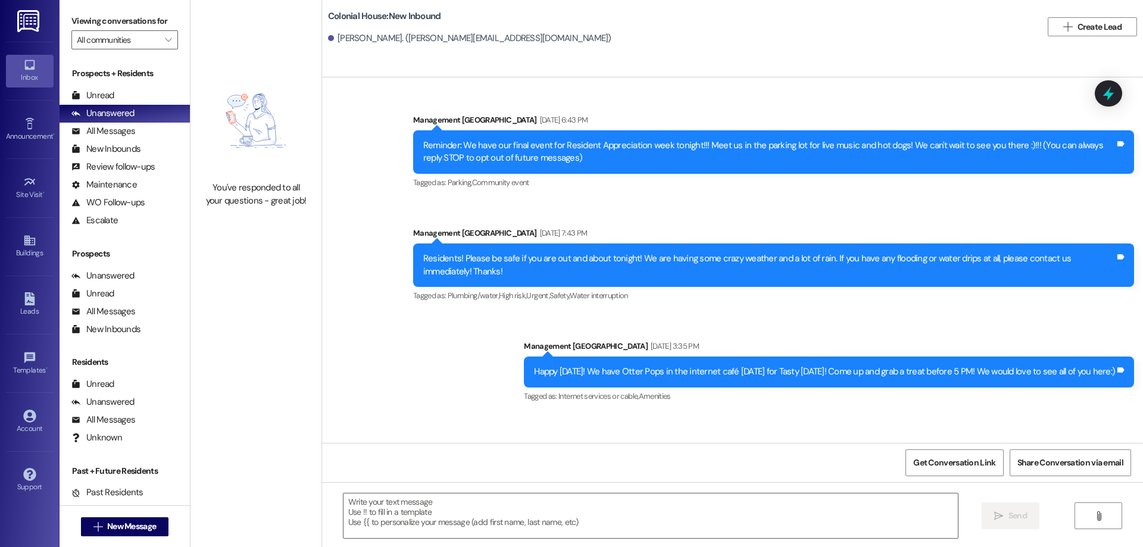
scroll to position [19742, 0]
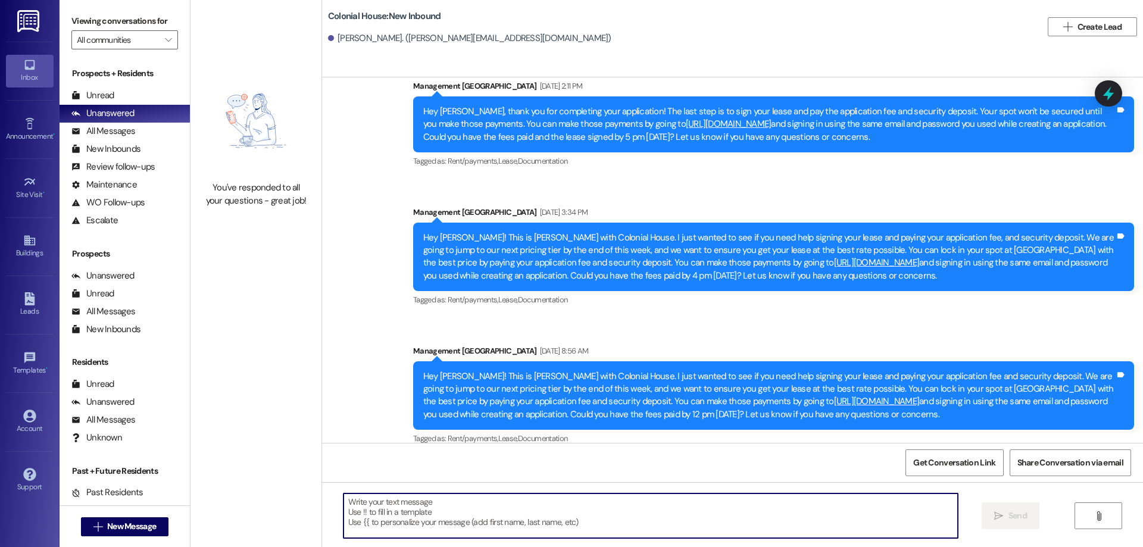
click at [728, 516] on textarea at bounding box center [651, 516] width 615 height 45
click at [728, 516] on textarea "To enrich screen reader interactions, please activate Accessibility in Grammarl…" at bounding box center [651, 516] width 615 height 45
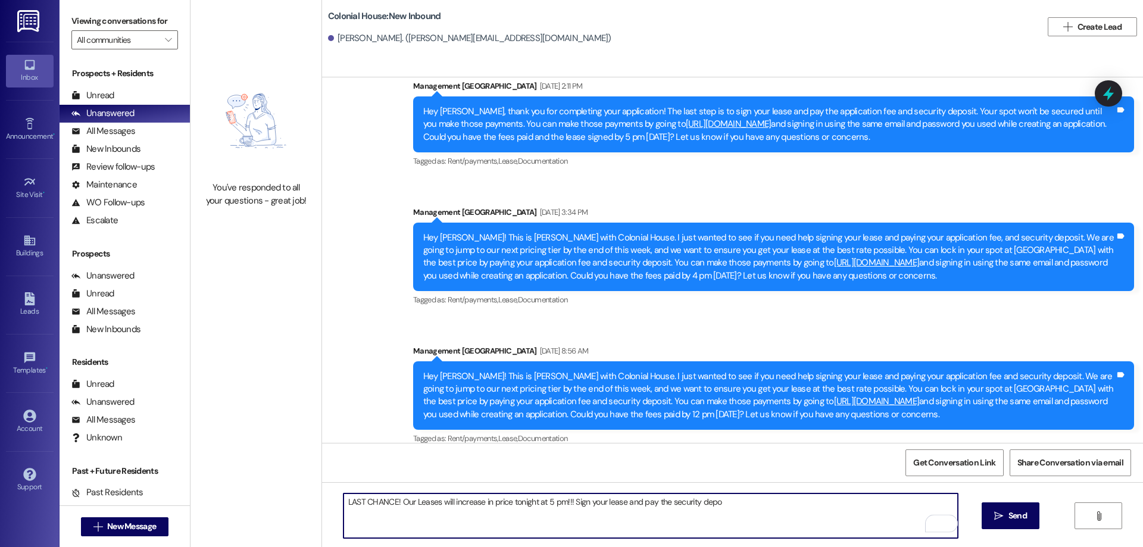
click at [726, 516] on textarea "LAST CHANCE! Our Leases will increase in price tonight at 5 pm!!! Sign your lea…" at bounding box center [651, 516] width 615 height 45
click at [717, 502] on textarea "LAST CHANCE! Our Leases will increase in price tonight at 5 pm!!! Sign your lea…" at bounding box center [651, 516] width 615 height 45
click at [757, 507] on textarea "LAST CHANCE! Our Leases will increase in price tonight at 5 pm!!! Sign your lea…" at bounding box center [651, 516] width 615 height 45
click at [898, 506] on textarea "LAST CHANCE! Our Leases will increase in price tonight at 5 pm!!! Sign your lea…" at bounding box center [651, 516] width 615 height 45
click at [903, 503] on textarea "LAST CHANCE! Our Leases will increase in price tonight at 5 pm!!! Sign your lea…" at bounding box center [651, 516] width 615 height 45
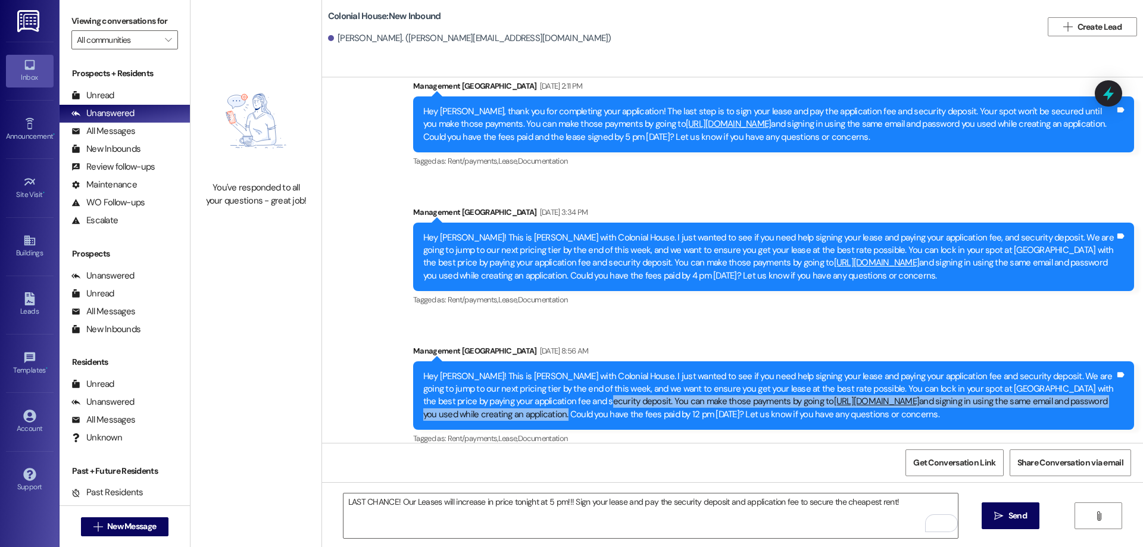
drag, startPoint x: 553, startPoint y: 273, endPoint x: 540, endPoint y: 291, distance: 21.3
click at [540, 370] on div "Hey [PERSON_NAME]! This is [PERSON_NAME] with Colonial House. I just wanted to …" at bounding box center [769, 395] width 692 height 51
copy div "You can make those payments by going to [URL][DOMAIN_NAME] and signing in using…"
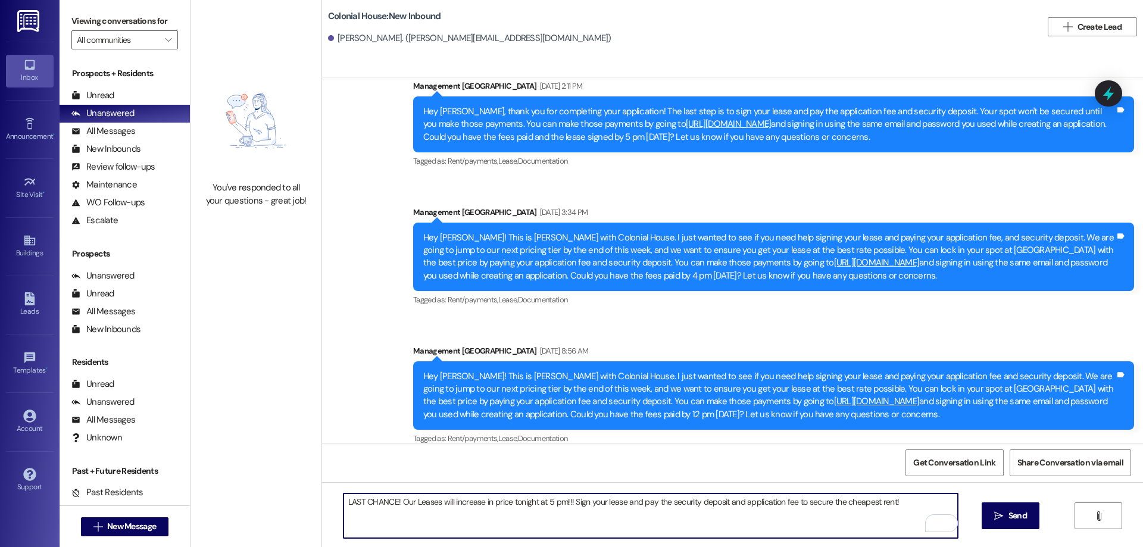
click at [906, 501] on textarea "LAST CHANCE! Our Leases will increase in price tonight at 5 pm!!! Sign your lea…" at bounding box center [651, 516] width 615 height 45
paste textarea "You can make those payments by going to [URL][DOMAIN_NAME] and signing in using…"
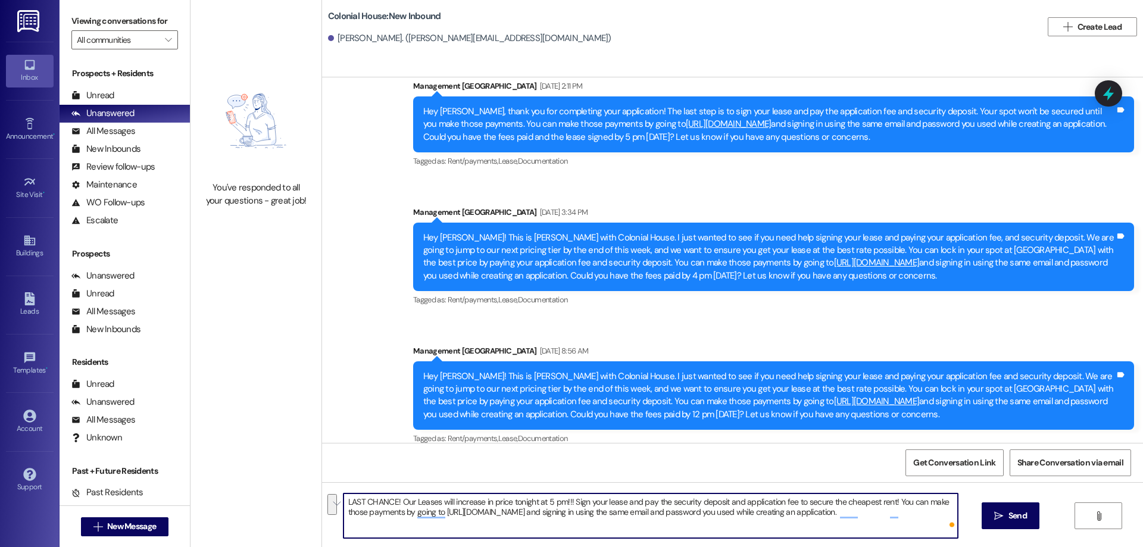
drag, startPoint x: 939, startPoint y: 514, endPoint x: 284, endPoint y: 463, distance: 657.0
click at [284, 463] on div "You've responded to all your questions - great job! [GEOGRAPHIC_DATA]: New Inbo…" at bounding box center [667, 273] width 953 height 547
type textarea "LAST CHANCE! Our Leases will increase in price tonight at 5 pm!!! Sign your lea…"
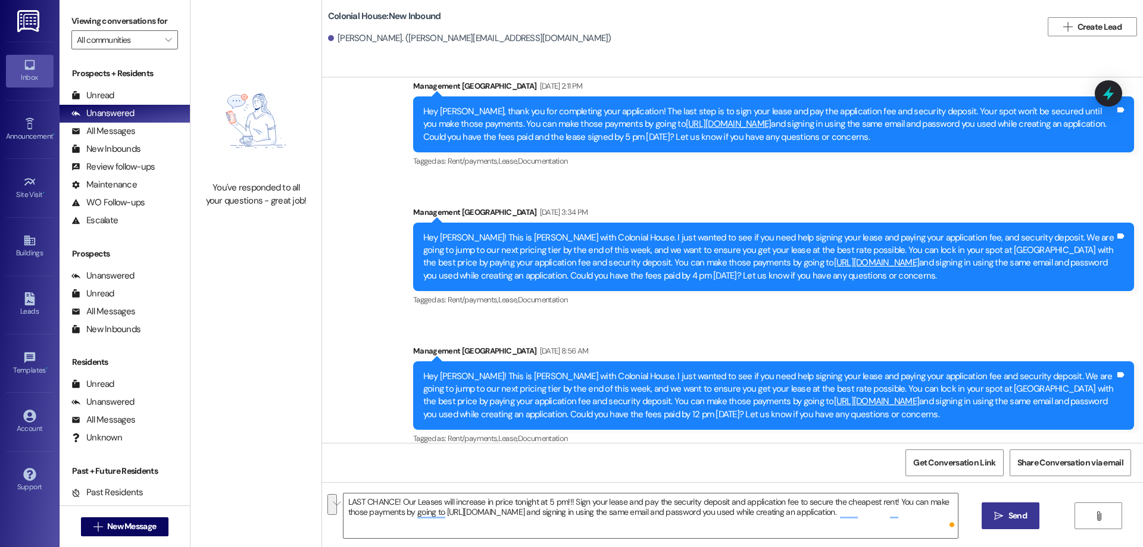
click at [990, 522] on button " Send" at bounding box center [1011, 516] width 58 height 27
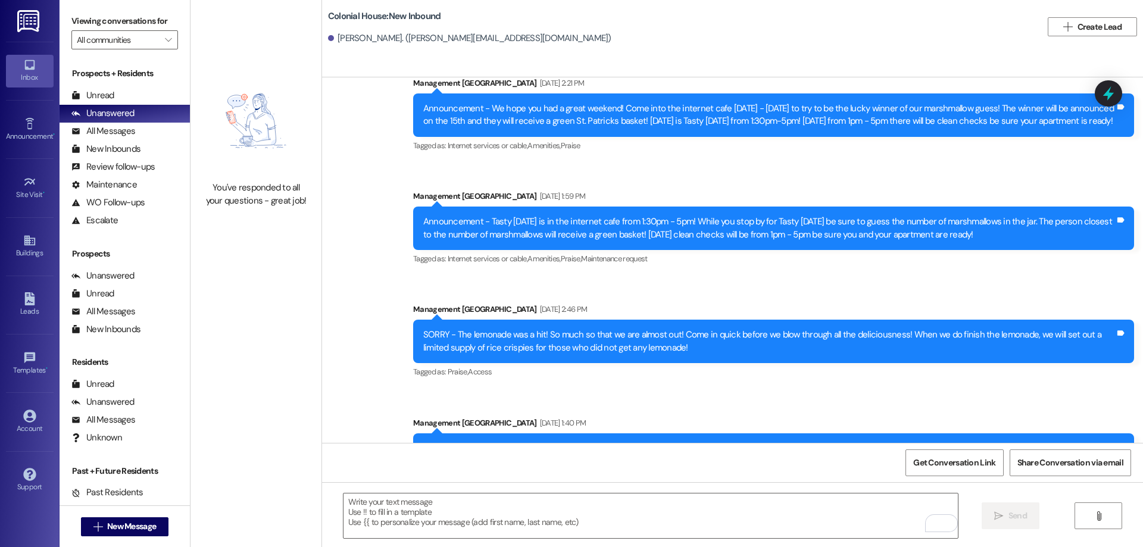
scroll to position [17618, 0]
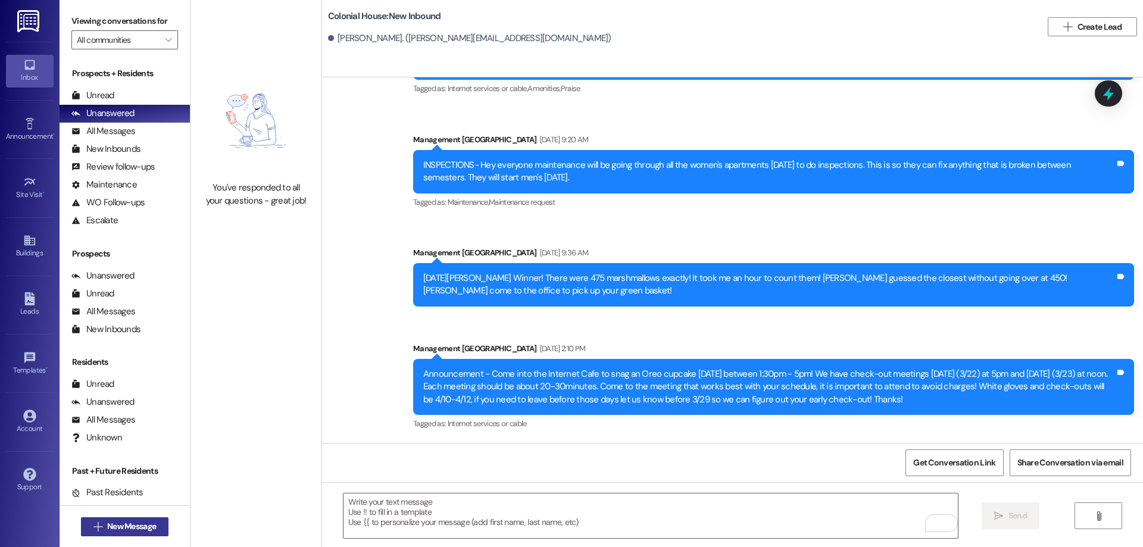
click at [110, 529] on span "New Message" at bounding box center [131, 526] width 49 height 13
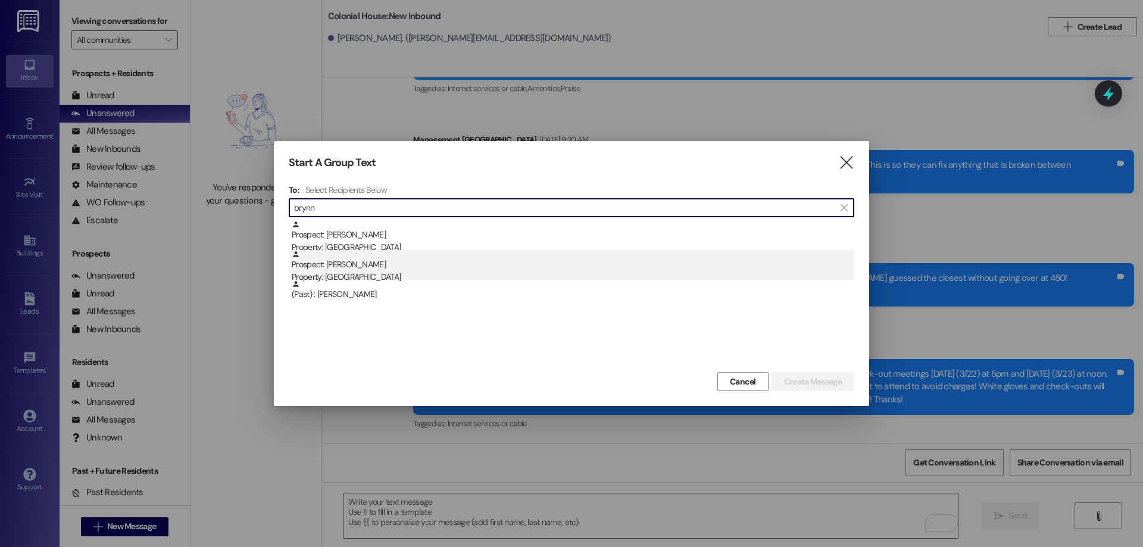
type input "brynn"
click at [420, 267] on div "Prospect: [PERSON_NAME] Property: [GEOGRAPHIC_DATA]" at bounding box center [573, 267] width 563 height 34
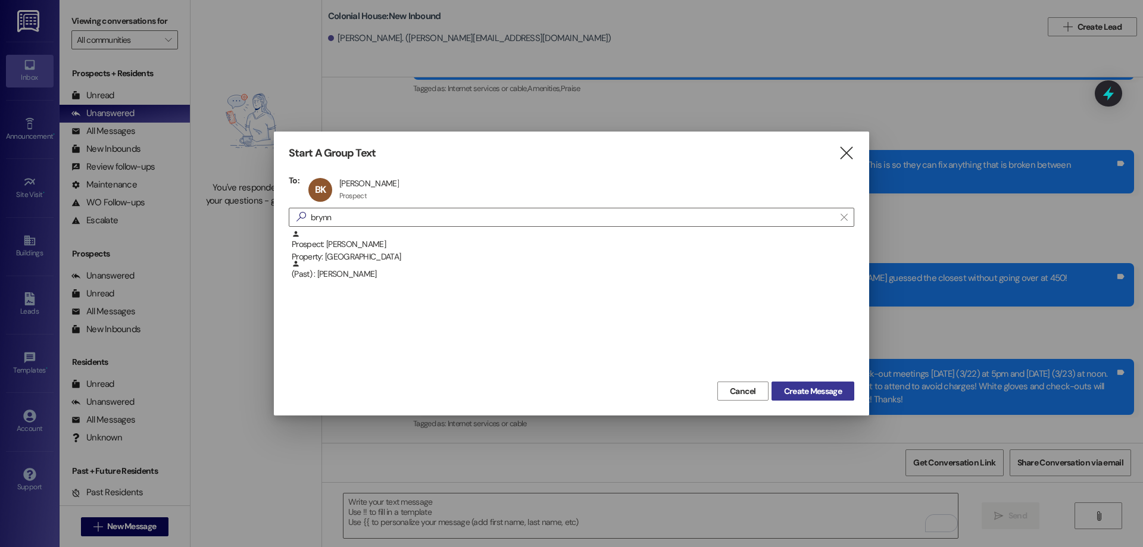
click at [852, 391] on button "Create Message" at bounding box center [813, 391] width 83 height 19
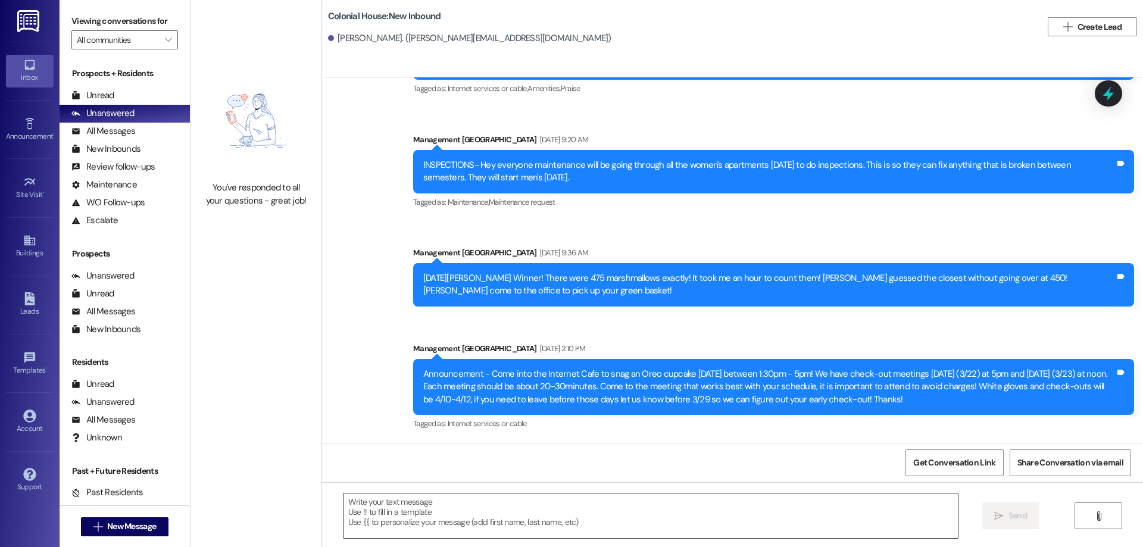
click at [875, 513] on textarea at bounding box center [651, 516] width 615 height 45
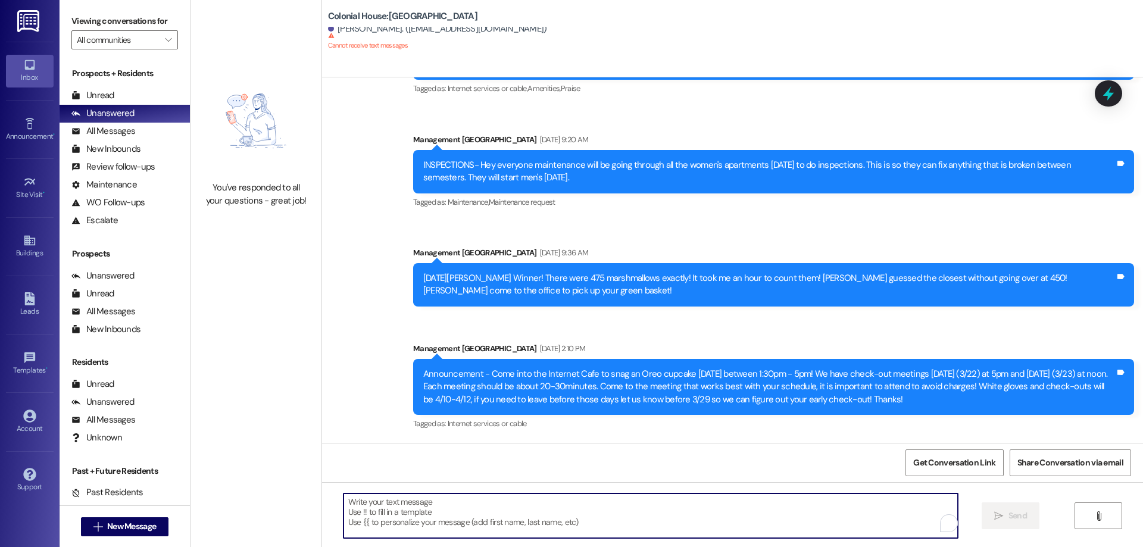
paste textarea "LAST CHANCE! Our Leases will increase in price tonight at 5 pm!!! Sign your lea…"
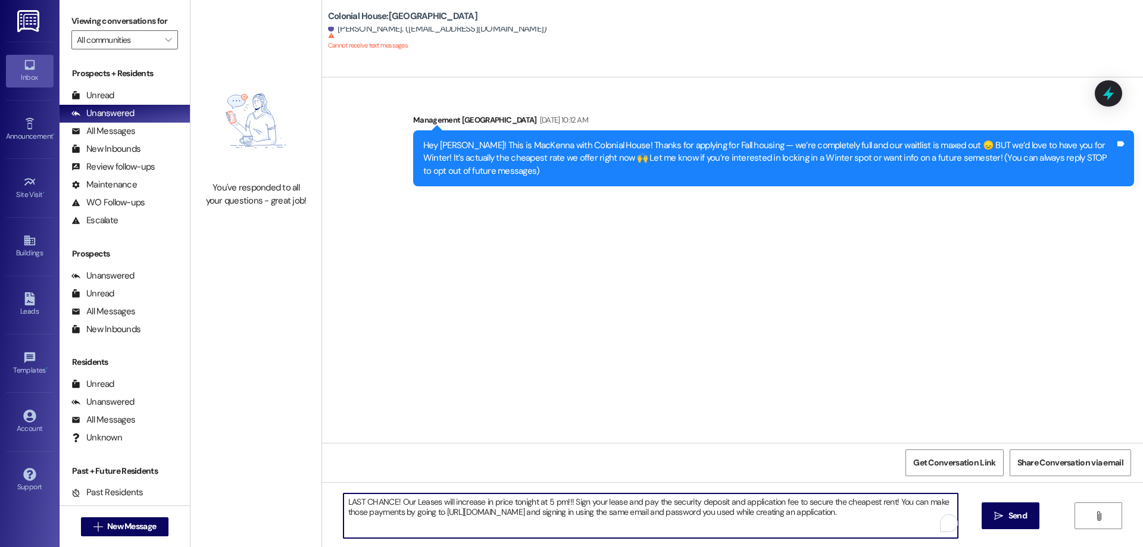
scroll to position [0, 0]
type textarea "LAST CHANCE! Our Leases will increase in price tonight at 5 pm!!! Sign your lea…"
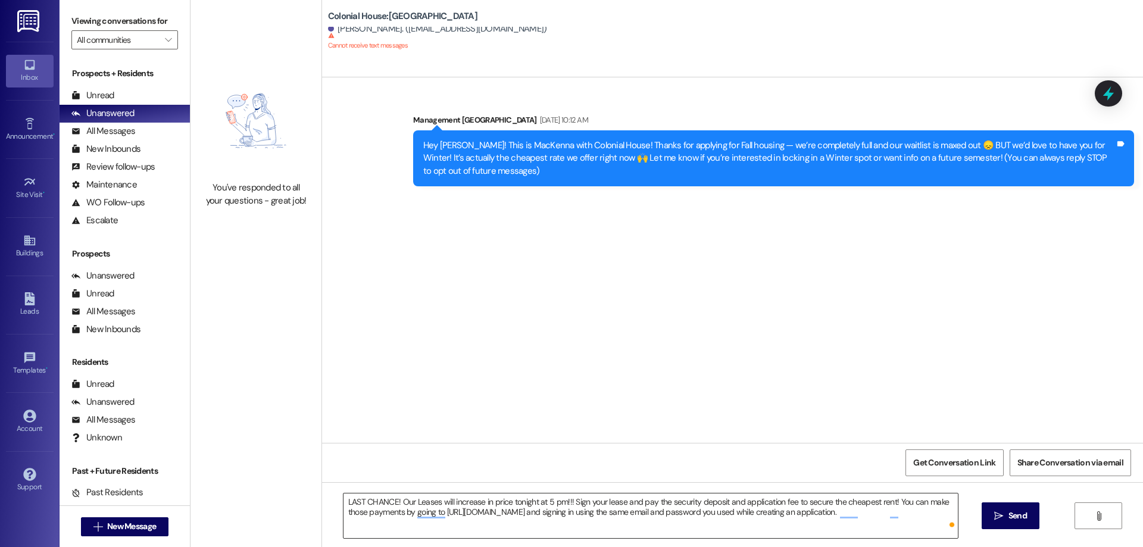
click at [576, 531] on textarea "LAST CHANCE! Our Leases will increase in price tonight at 5 pm!!! Sign your lea…" at bounding box center [651, 516] width 615 height 45
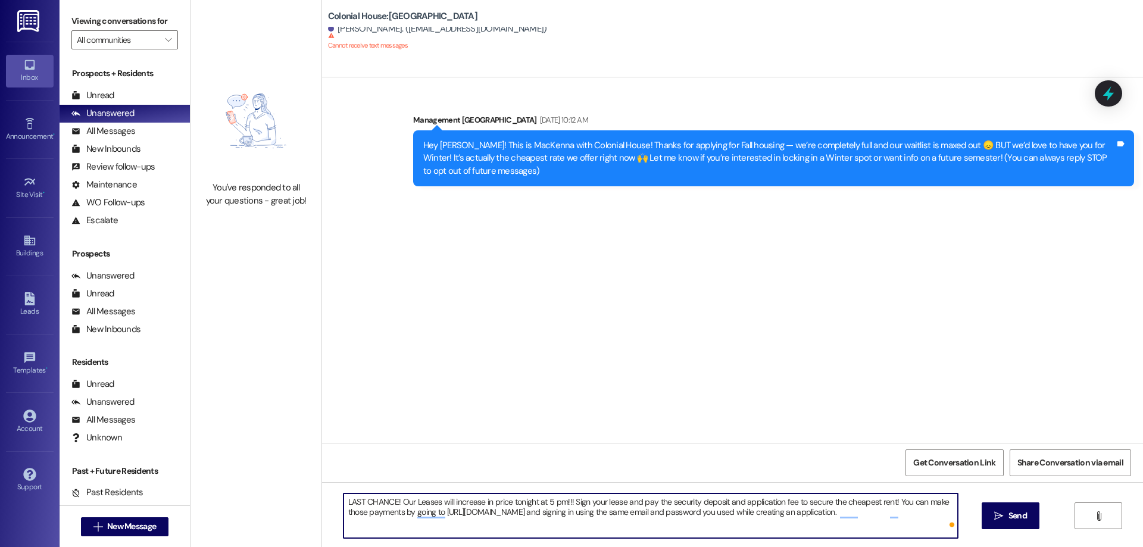
click at [576, 530] on textarea "LAST CHANCE! Our Leases will increase in price tonight at 5 pm!!! Sign your lea…" at bounding box center [651, 516] width 615 height 45
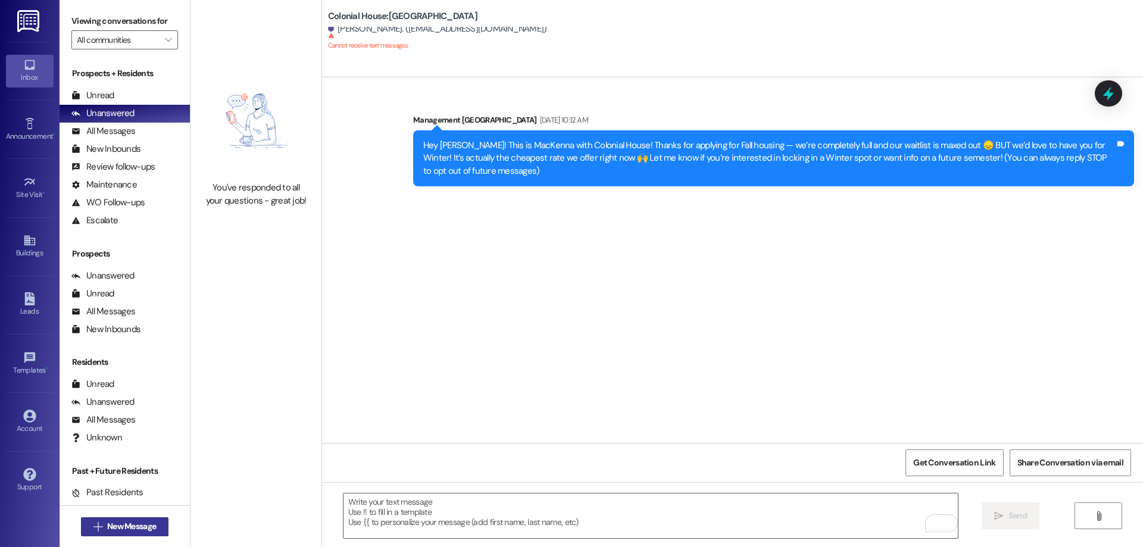
click at [126, 527] on span "New Message" at bounding box center [131, 526] width 49 height 13
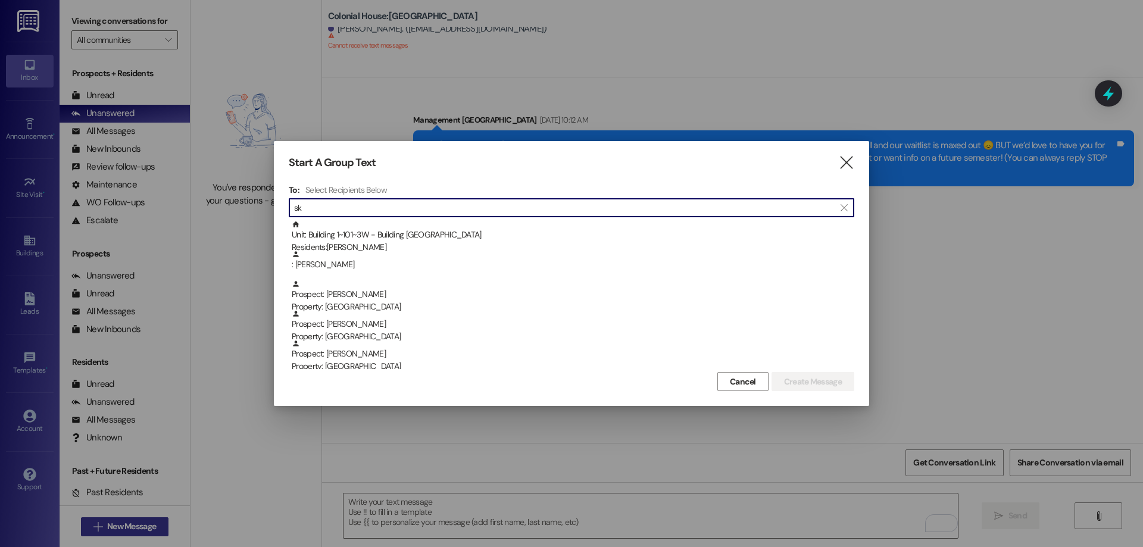
type input "s"
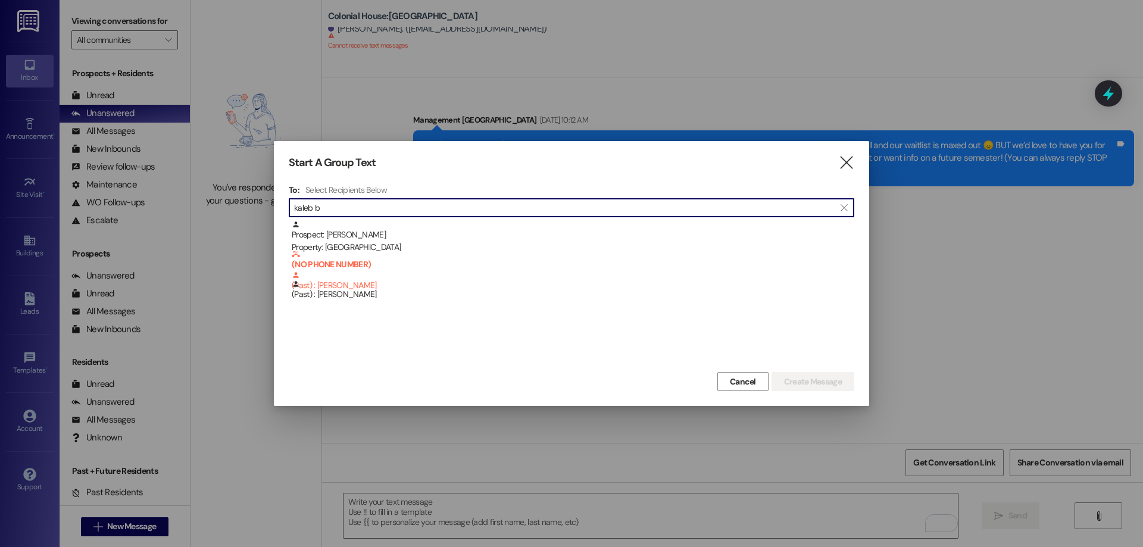
drag, startPoint x: 383, startPoint y: 211, endPoint x: 116, endPoint y: 201, distance: 267.6
click at [116, 201] on div "Start A Group Text  To: Select Recipients Below  kaleb b  Prospect: [PERSON_…" at bounding box center [571, 273] width 1143 height 547
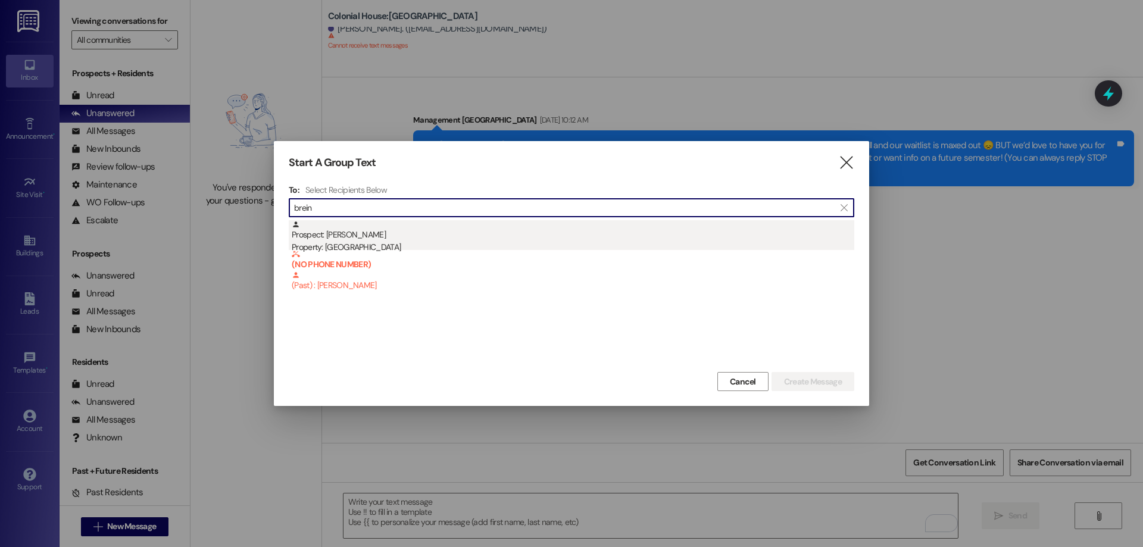
type input "brein"
click at [509, 244] on div "Property: [GEOGRAPHIC_DATA]" at bounding box center [573, 247] width 563 height 13
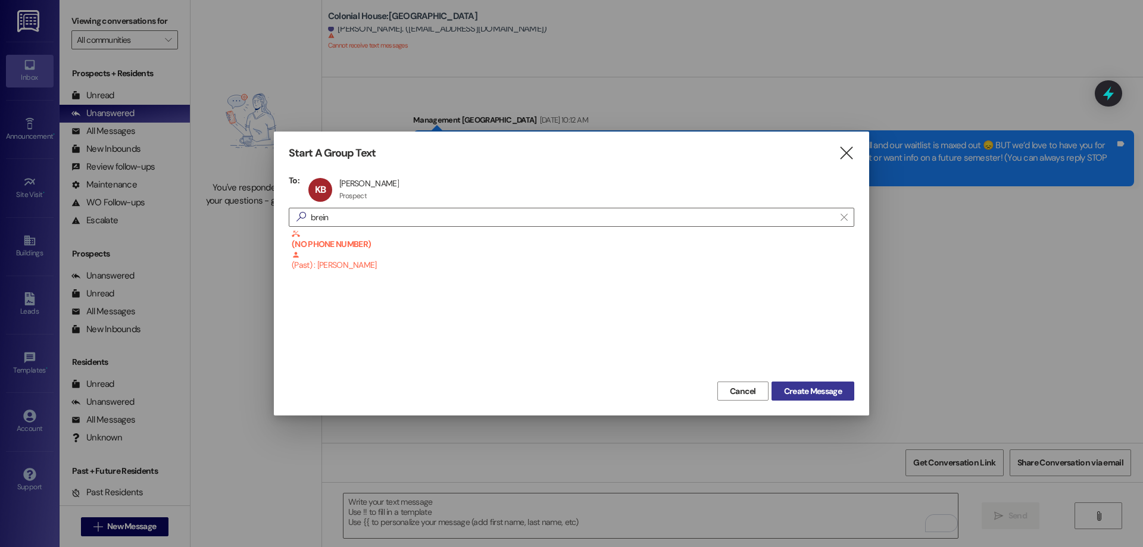
click at [824, 389] on span "Create Message" at bounding box center [813, 391] width 58 height 13
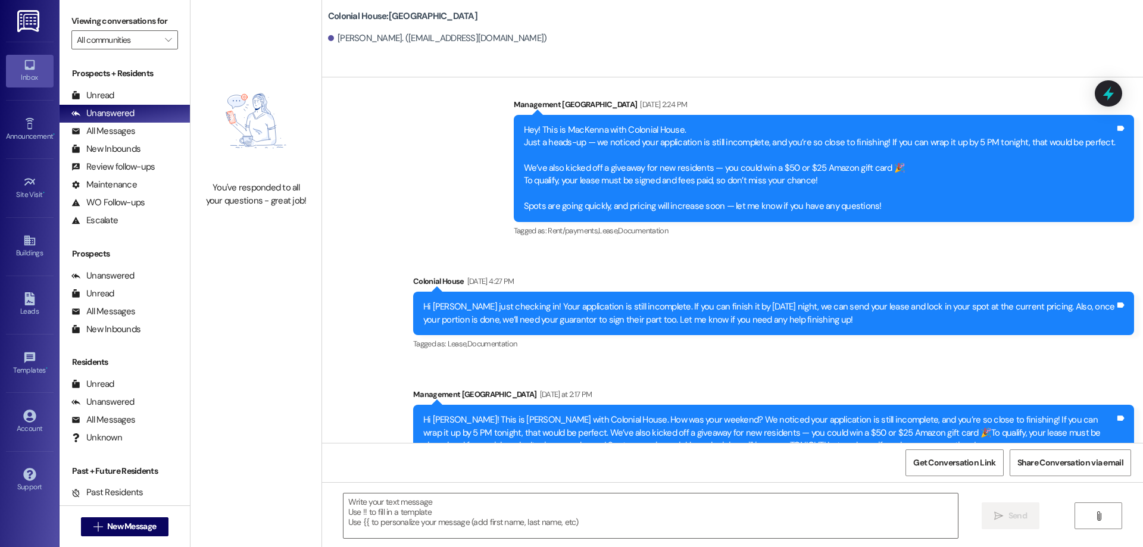
scroll to position [225, 0]
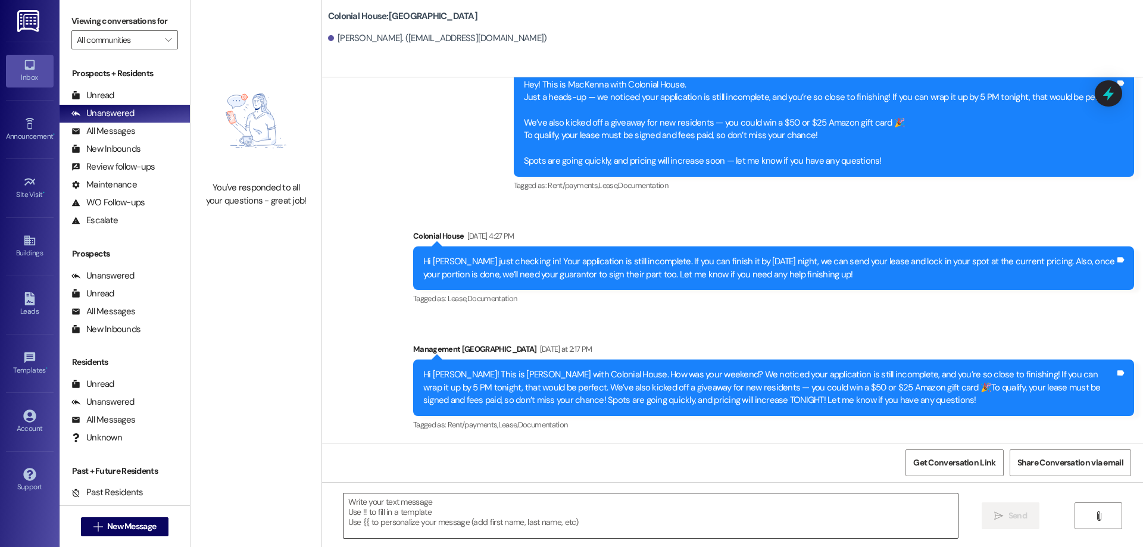
click at [406, 510] on textarea at bounding box center [651, 516] width 615 height 45
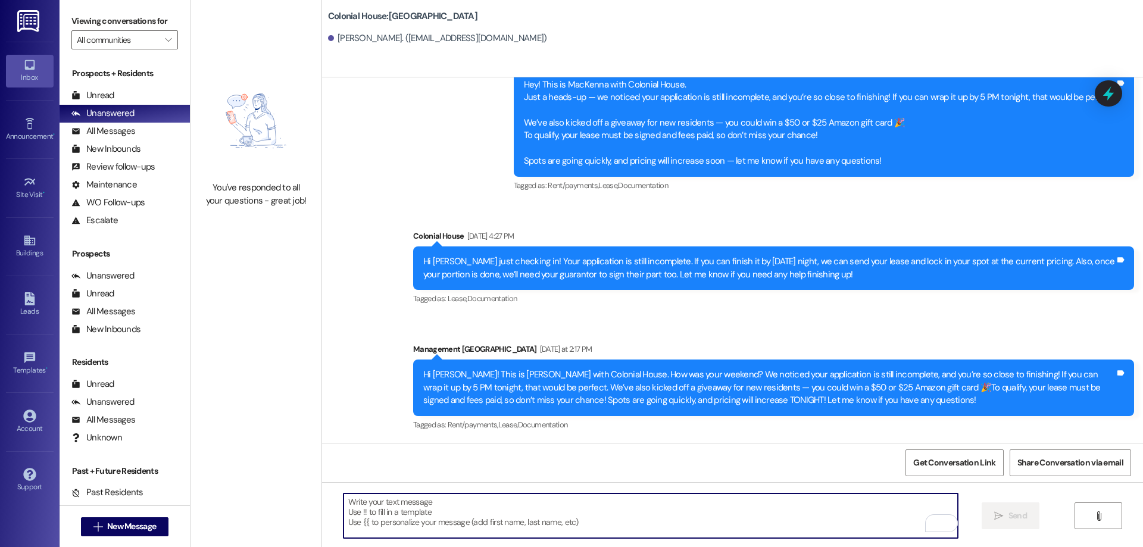
click at [432, 519] on textarea "To enrich screen reader interactions, please activate Accessibility in Grammarl…" at bounding box center [651, 516] width 615 height 45
paste textarea "Hi ______! This is [PERSON_NAME] with Colonial House. Thank you for completing …"
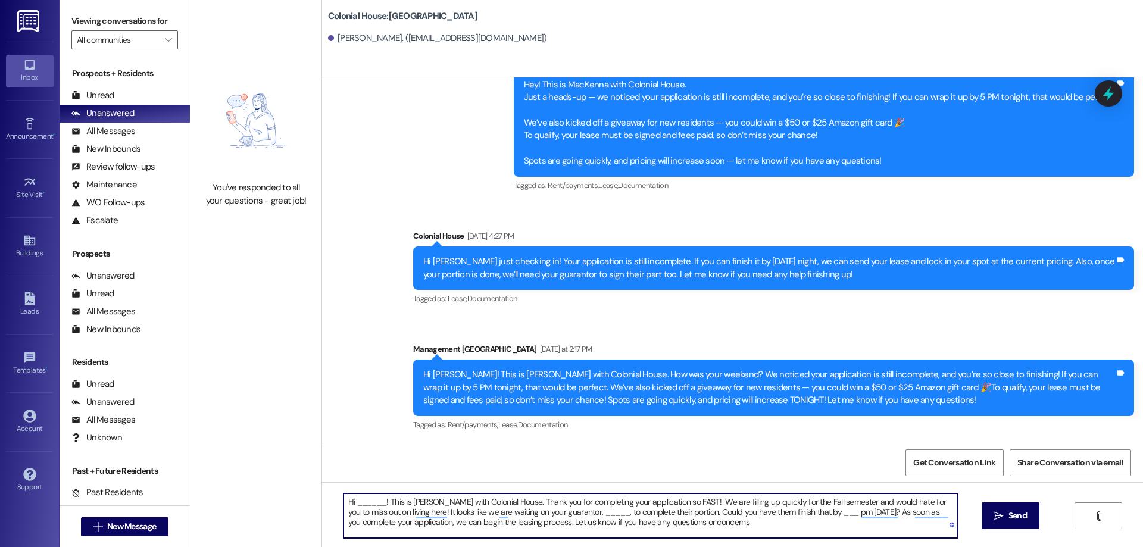
click at [359, 505] on textarea "Hi ______! This is [PERSON_NAME] with Colonial House. Thank you for completing …" at bounding box center [651, 516] width 615 height 45
click at [777, 502] on textarea "Hi [PERSON_NAME]! This is [PERSON_NAME] with Colonial House. Thank you for comp…" at bounding box center [651, 516] width 615 height 45
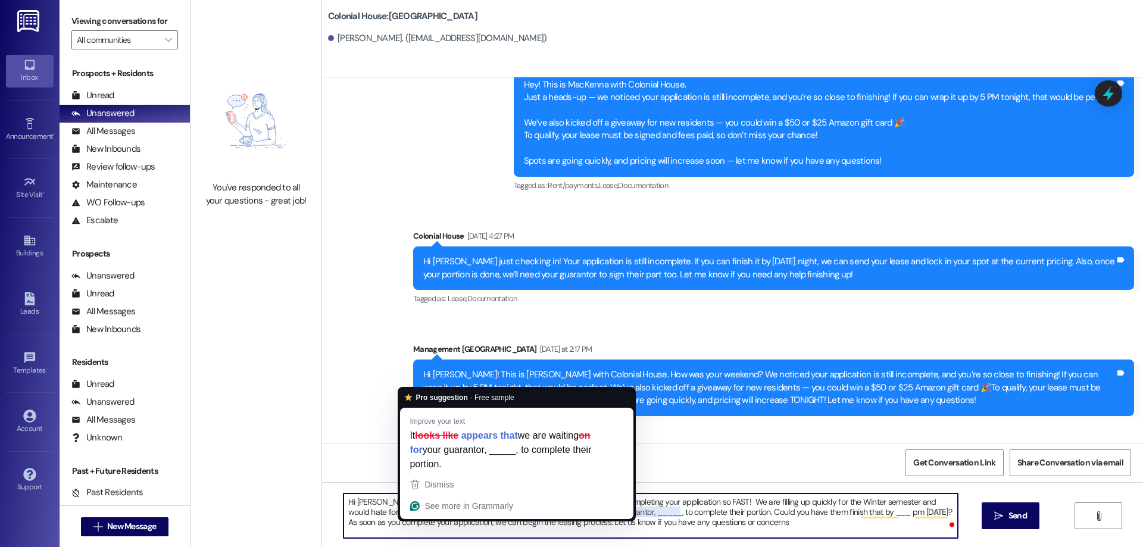
click at [578, 511] on textarea "Hi [PERSON_NAME]! This is [PERSON_NAME] with Colonial House. Thank you for comp…" at bounding box center [651, 516] width 615 height 45
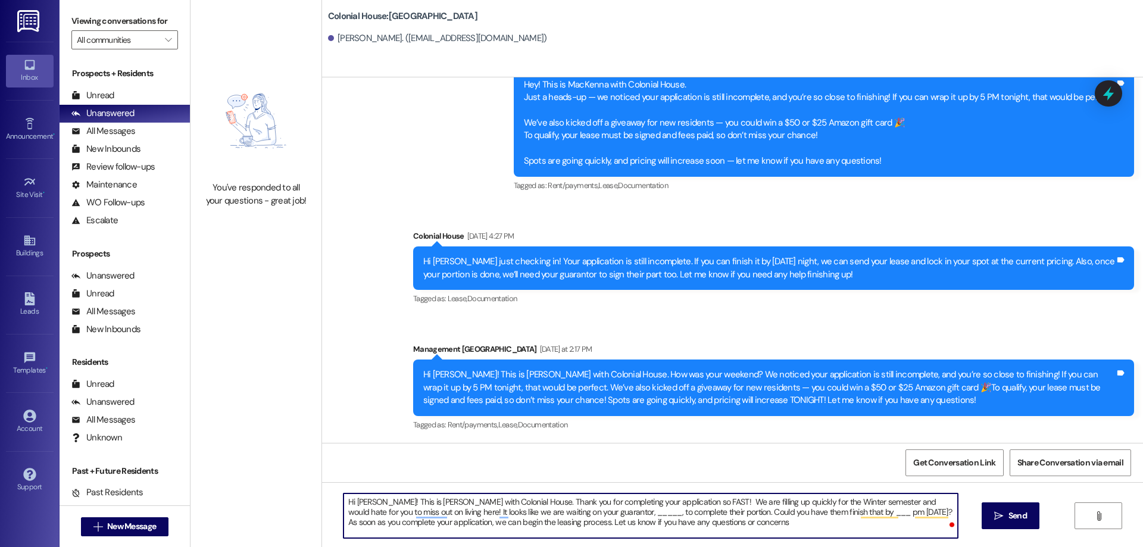
click at [578, 511] on textarea "Hi [PERSON_NAME]! This is [PERSON_NAME] with Colonial House. Thank you for comp…" at bounding box center [651, 516] width 615 height 45
click at [574, 513] on textarea "Hi [PERSON_NAME]! This is [PERSON_NAME] with Colonial House. Thank you for comp…" at bounding box center [651, 516] width 615 height 45
click at [800, 511] on textarea "Hi [PERSON_NAME]! This is [PERSON_NAME] with Colonial House. Thank you for comp…" at bounding box center [651, 516] width 615 height 45
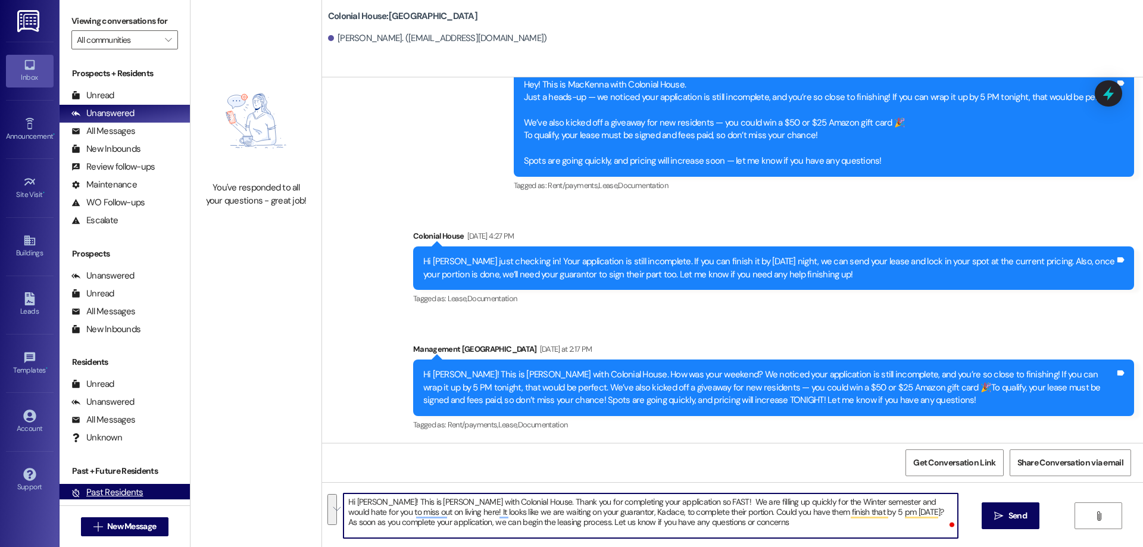
drag, startPoint x: 857, startPoint y: 534, endPoint x: 132, endPoint y: 490, distance: 727.2
click at [132, 490] on div "Viewing conversations for All communities  Prospects + Residents Unread (0) Un…" at bounding box center [602, 273] width 1084 height 547
type textarea "Hi [PERSON_NAME]! This is [PERSON_NAME] with Colonial House. Thank you for comp…"
click at [999, 513] on icon "" at bounding box center [998, 517] width 9 height 10
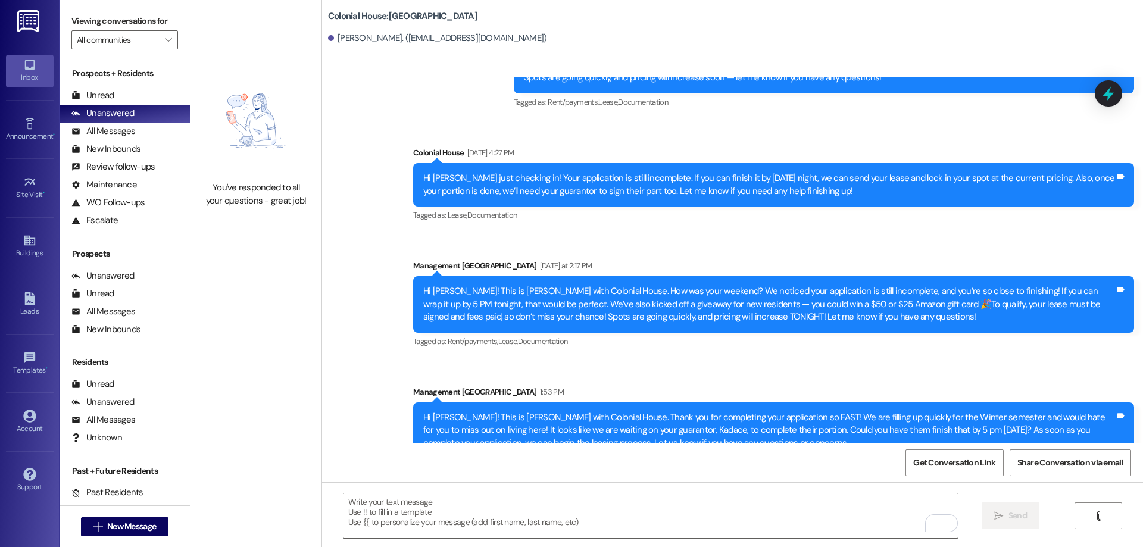
scroll to position [333, 0]
